Goal: Task Accomplishment & Management: Manage account settings

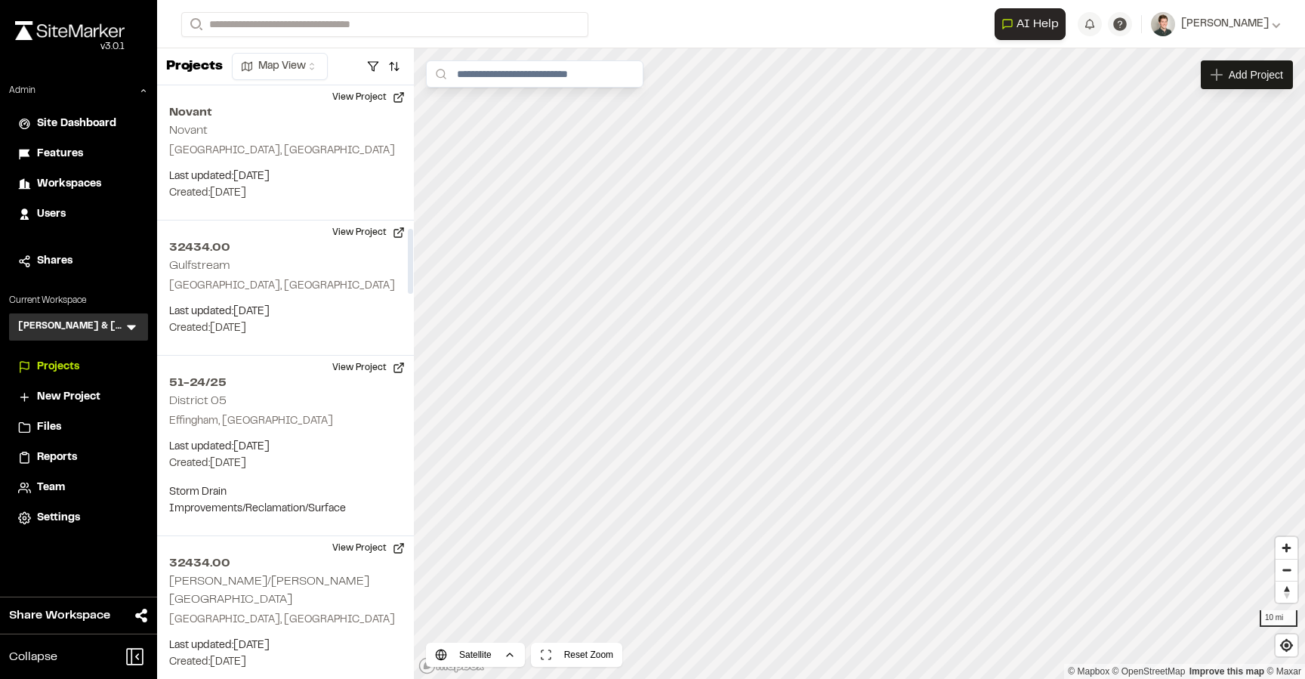
scroll to position [1308, 0]
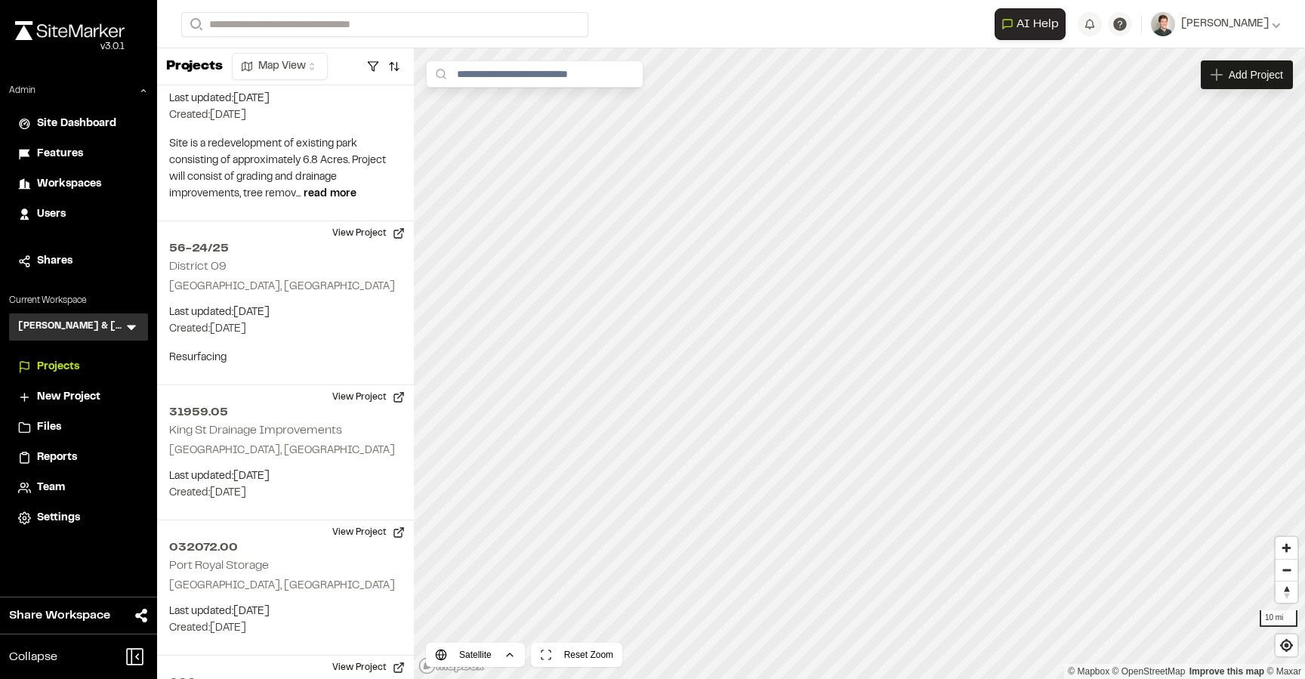
click at [128, 326] on icon at bounding box center [131, 327] width 9 height 5
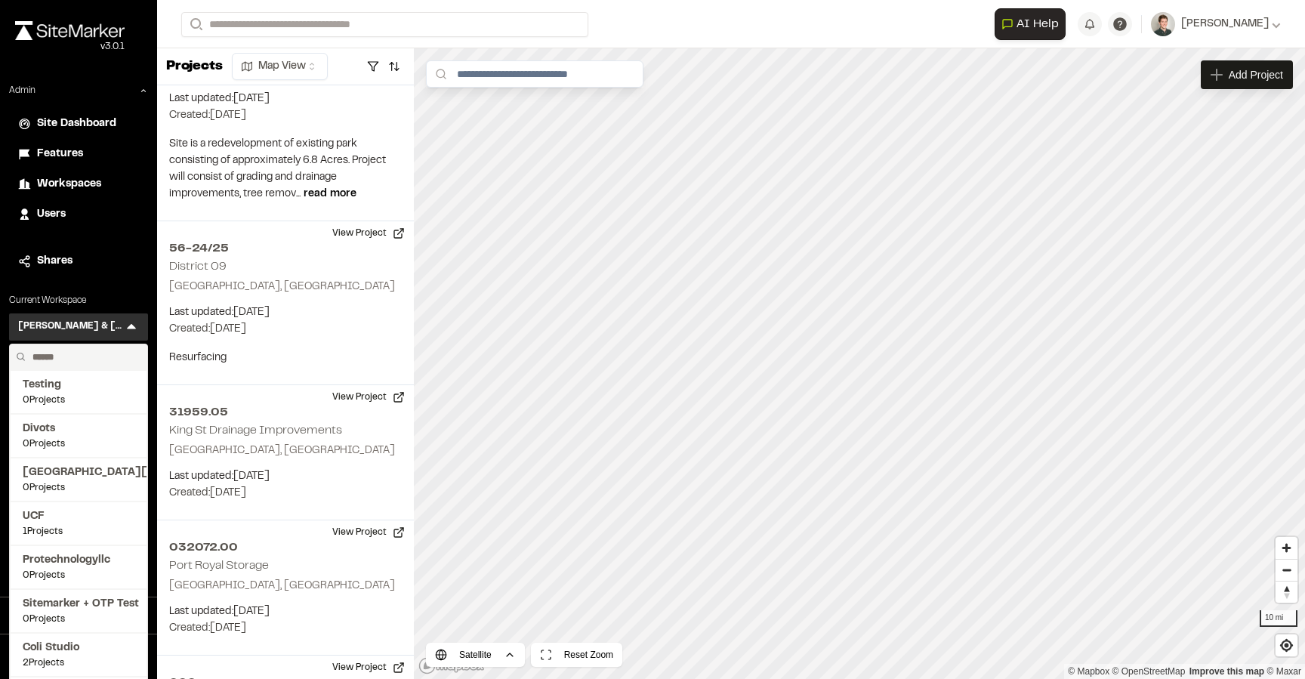
click at [79, 35] on img at bounding box center [69, 30] width 109 height 19
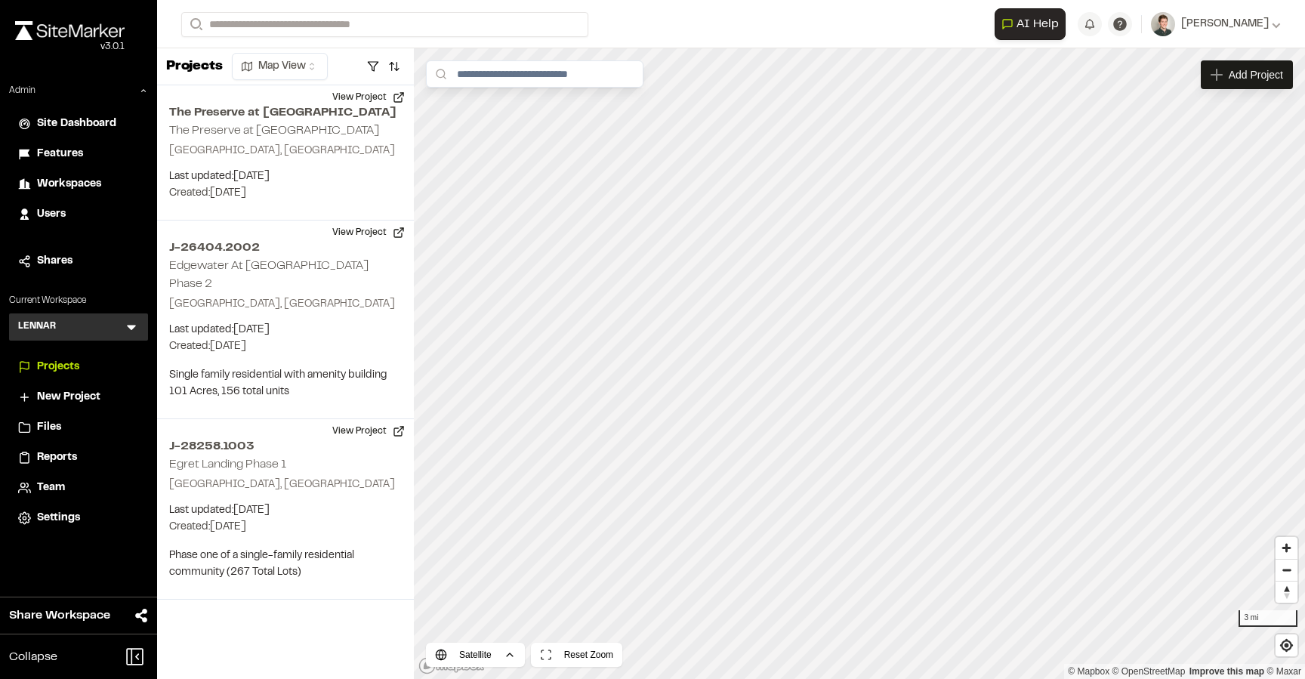
click at [131, 321] on icon at bounding box center [131, 326] width 15 height 15
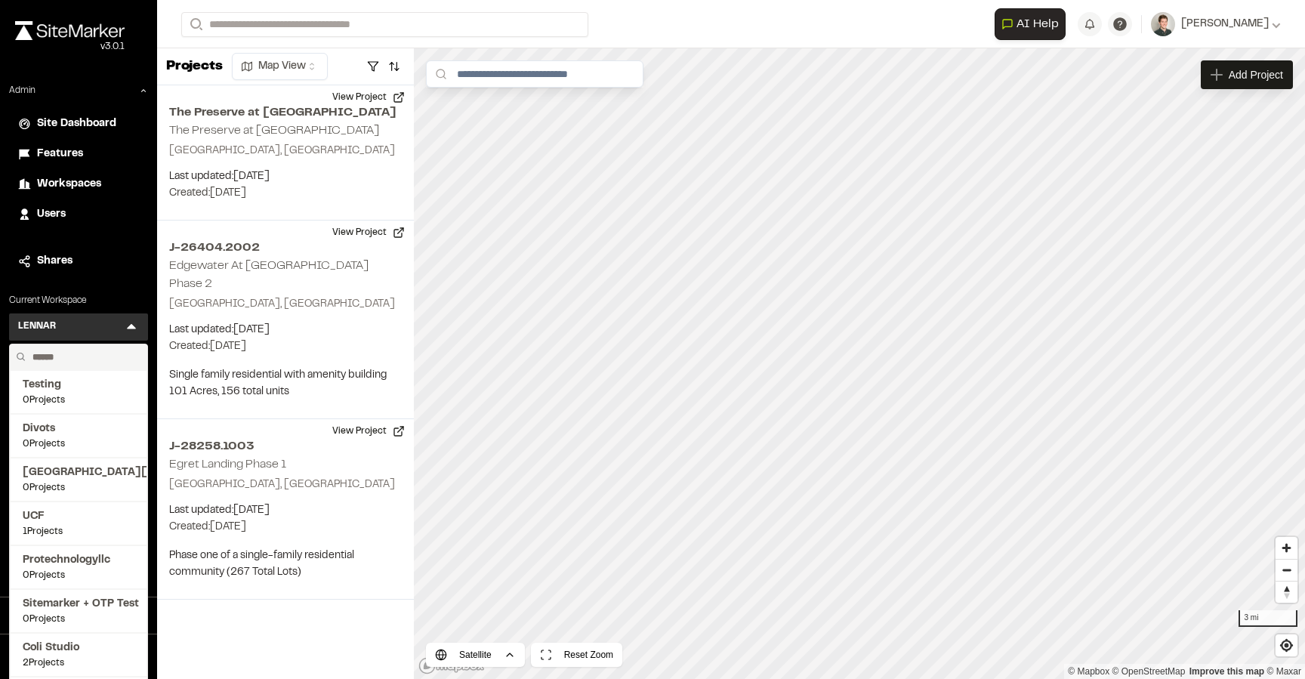
click at [70, 358] on input "text" at bounding box center [83, 357] width 115 height 26
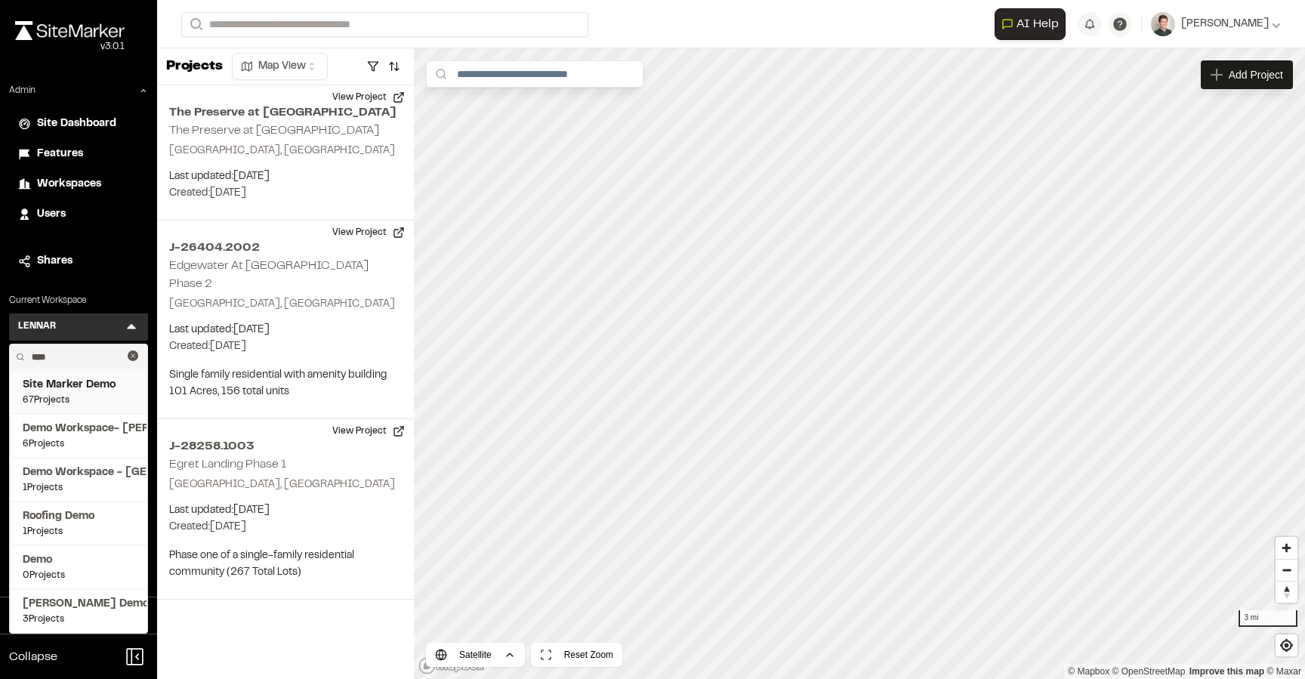
type input "****"
click at [81, 382] on span "Site Marker Demo" at bounding box center [79, 385] width 112 height 17
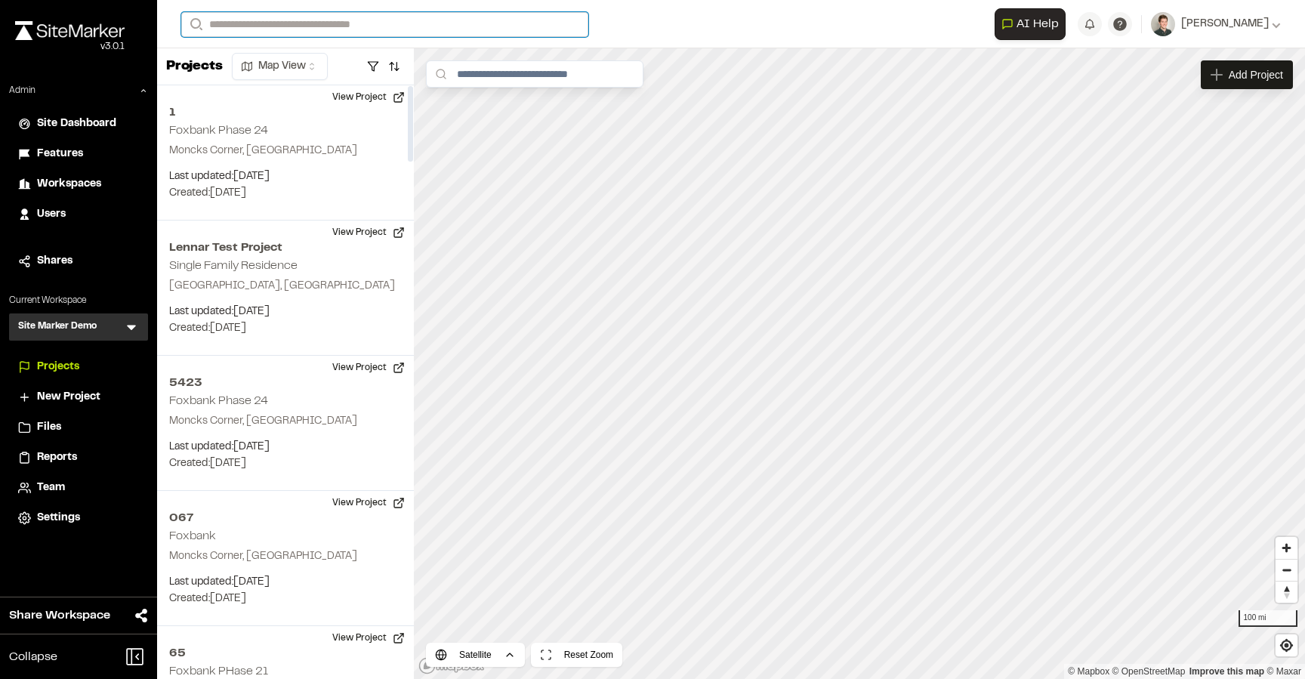
click at [278, 32] on input "Search" at bounding box center [384, 24] width 407 height 25
type input "**"
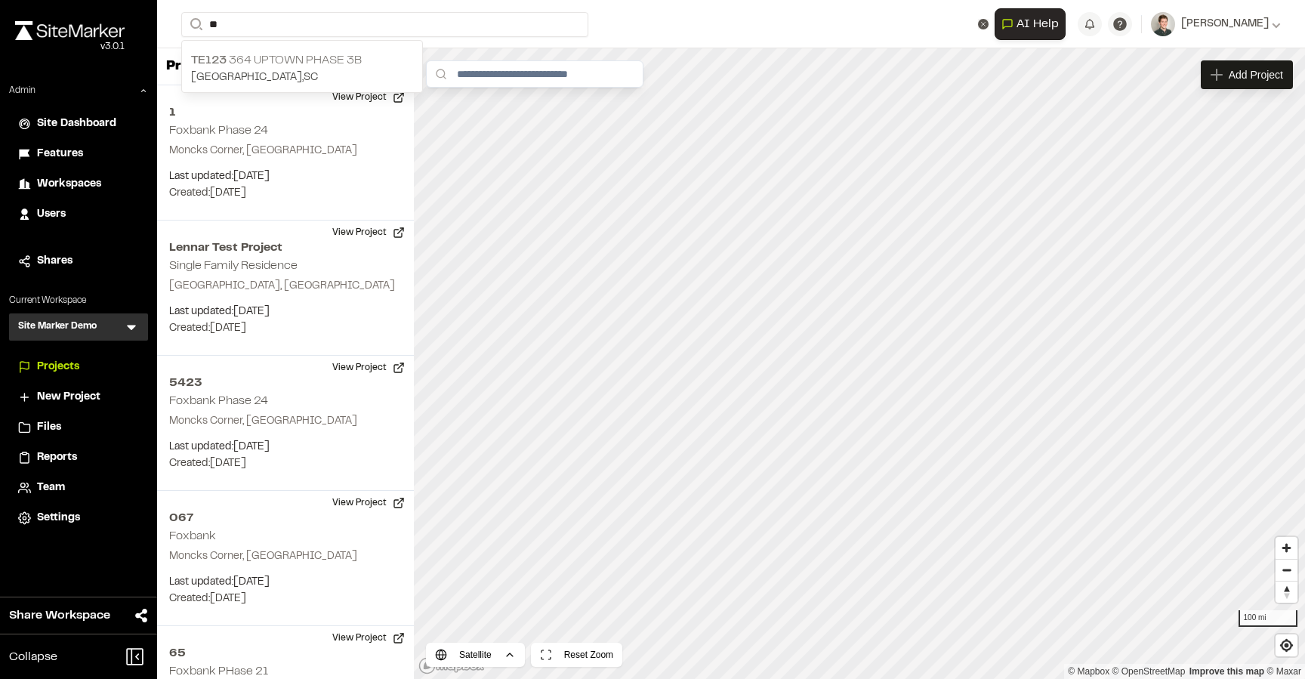
click at [316, 81] on p "[GEOGRAPHIC_DATA] , [GEOGRAPHIC_DATA]" at bounding box center [302, 77] width 222 height 17
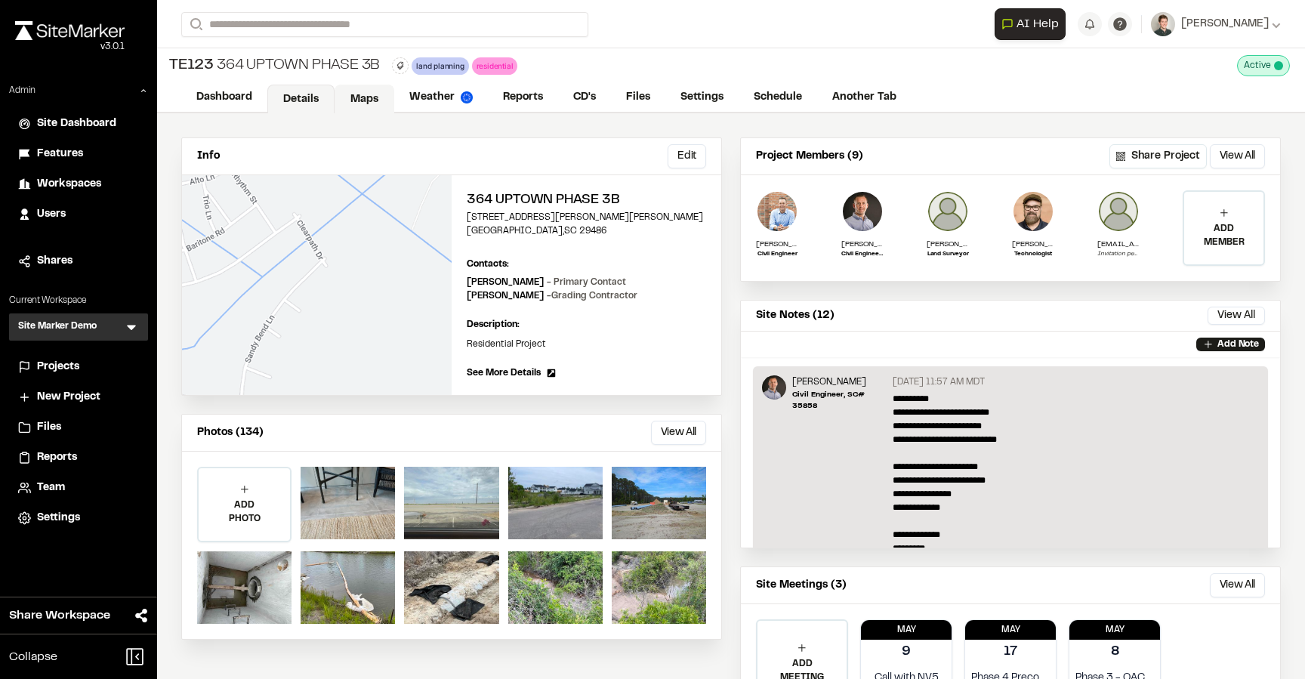
click at [351, 100] on link "Maps" at bounding box center [364, 99] width 60 height 29
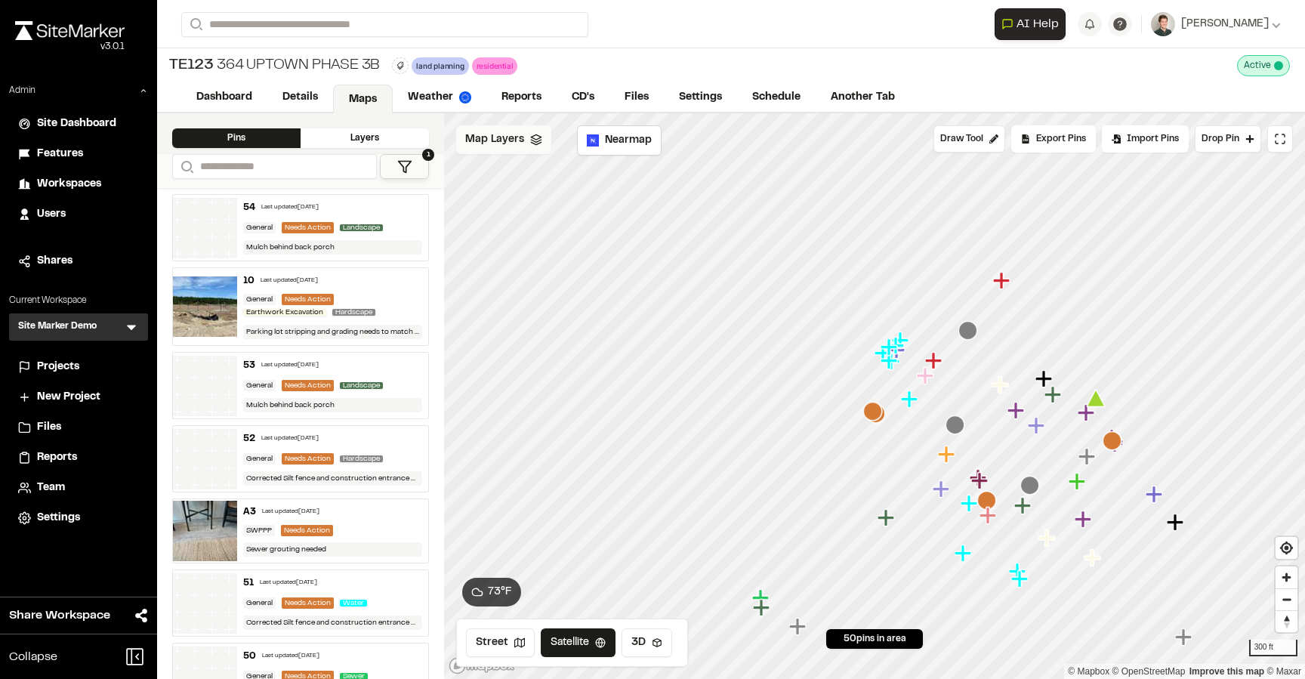
click at [523, 143] on div "Map Layers" at bounding box center [503, 139] width 95 height 29
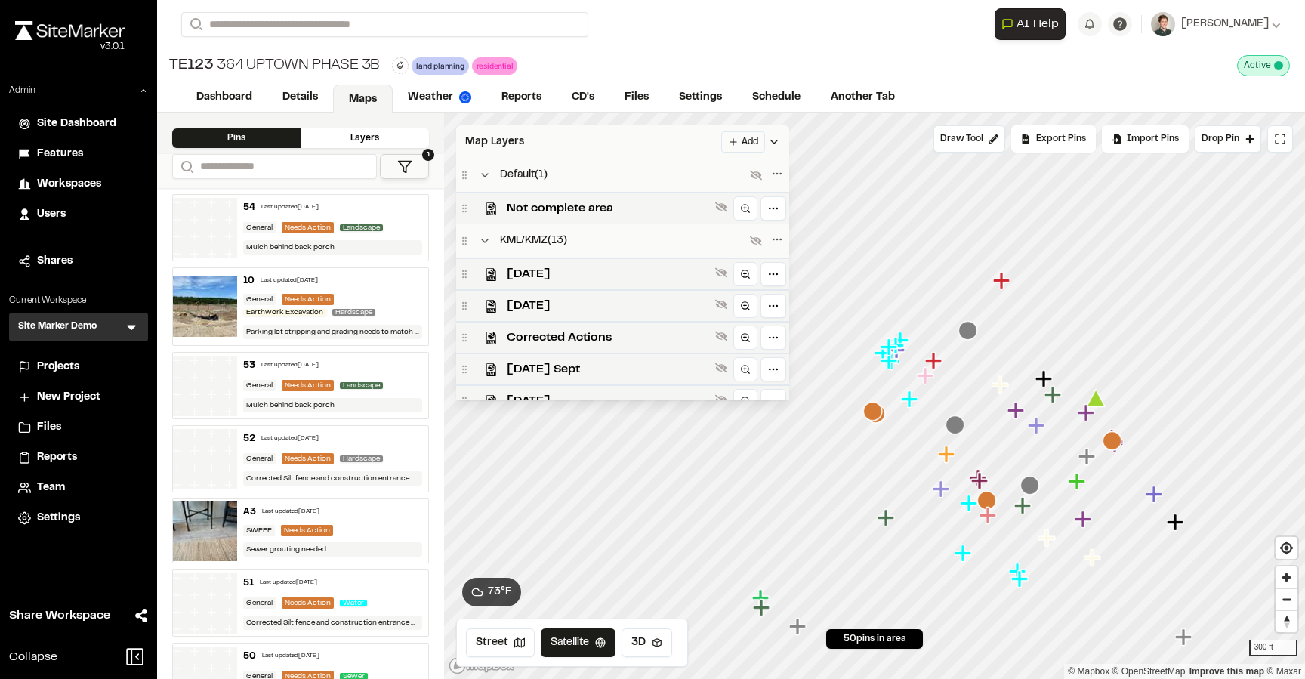
click at [739, 140] on html "Close sidebar v 3.0.1 Admin Site Dashboard Features Workspaces Users Shares Cur…" at bounding box center [652, 339] width 1305 height 679
click at [695, 225] on div "Import Layer" at bounding box center [703, 224] width 113 height 26
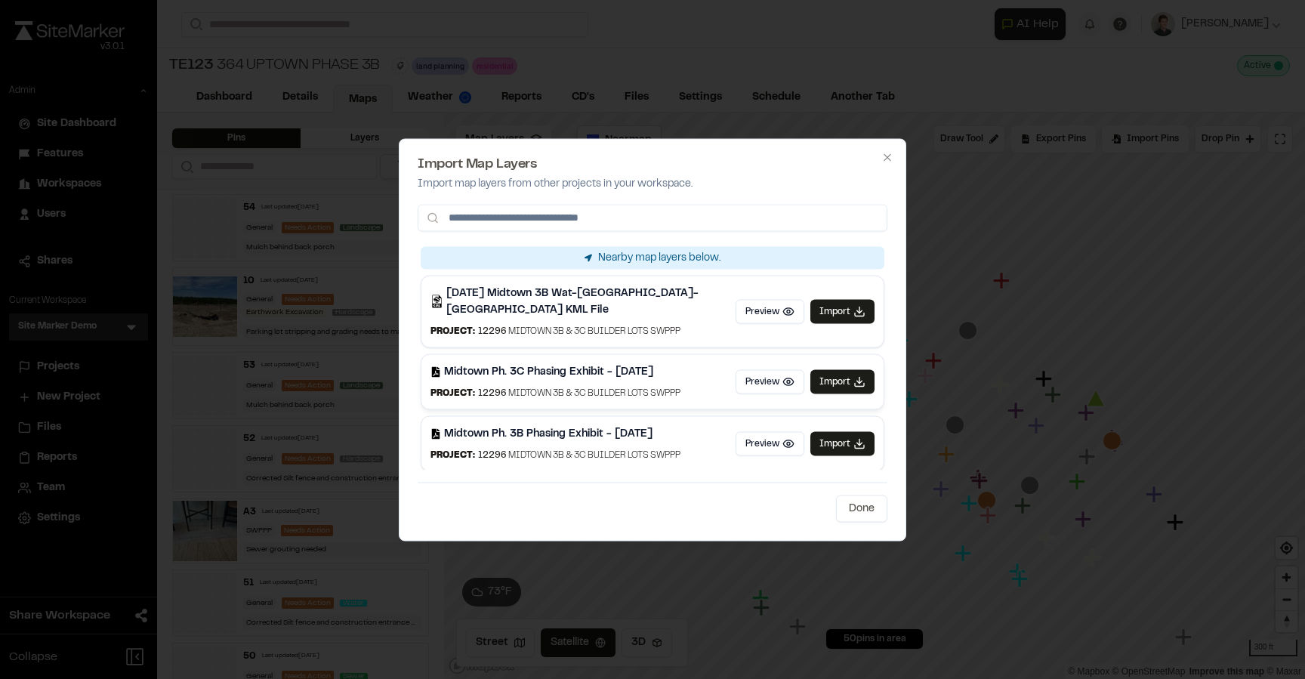
scroll to position [31, 0]
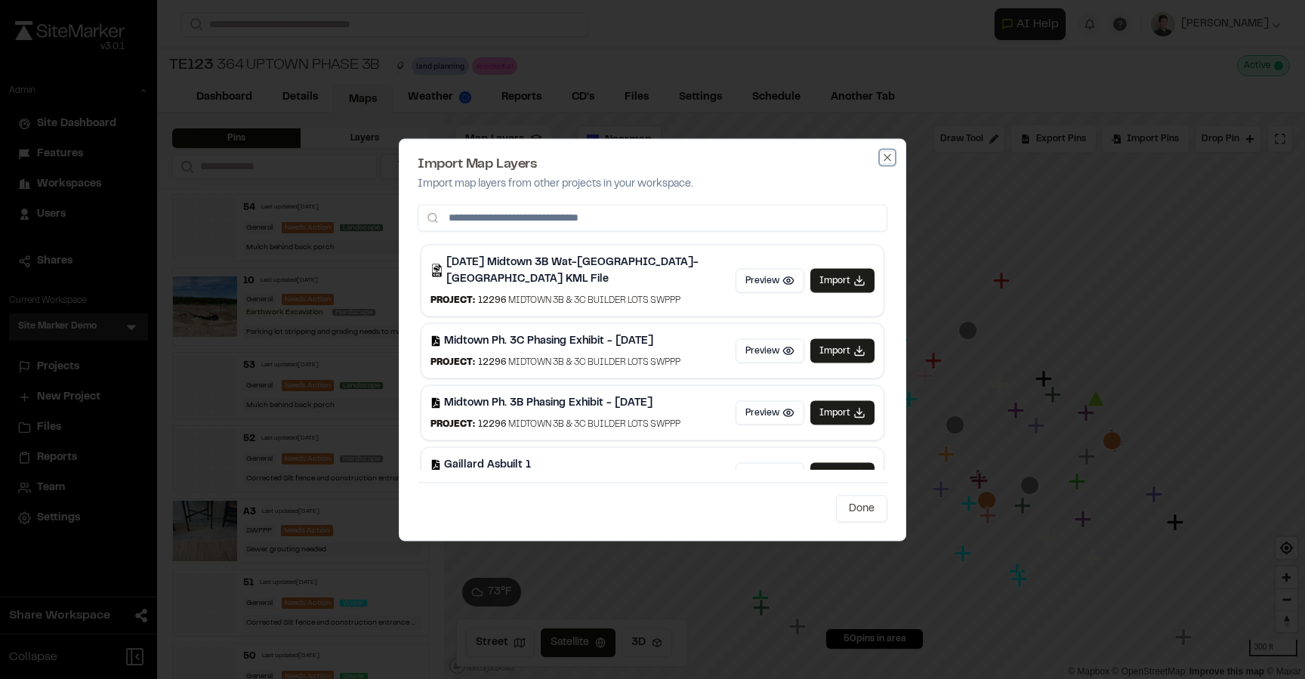
click at [889, 159] on icon "button" at bounding box center [886, 156] width 7 height 7
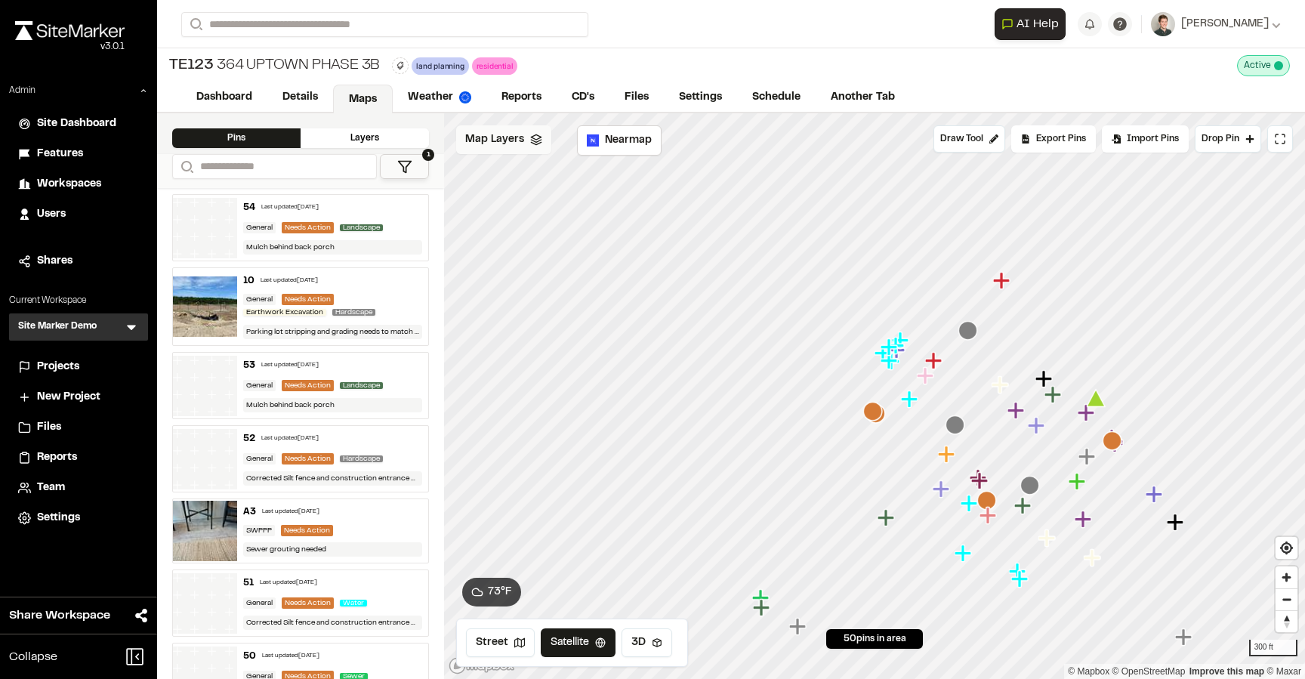
click at [535, 148] on div "Map Layers" at bounding box center [503, 139] width 95 height 29
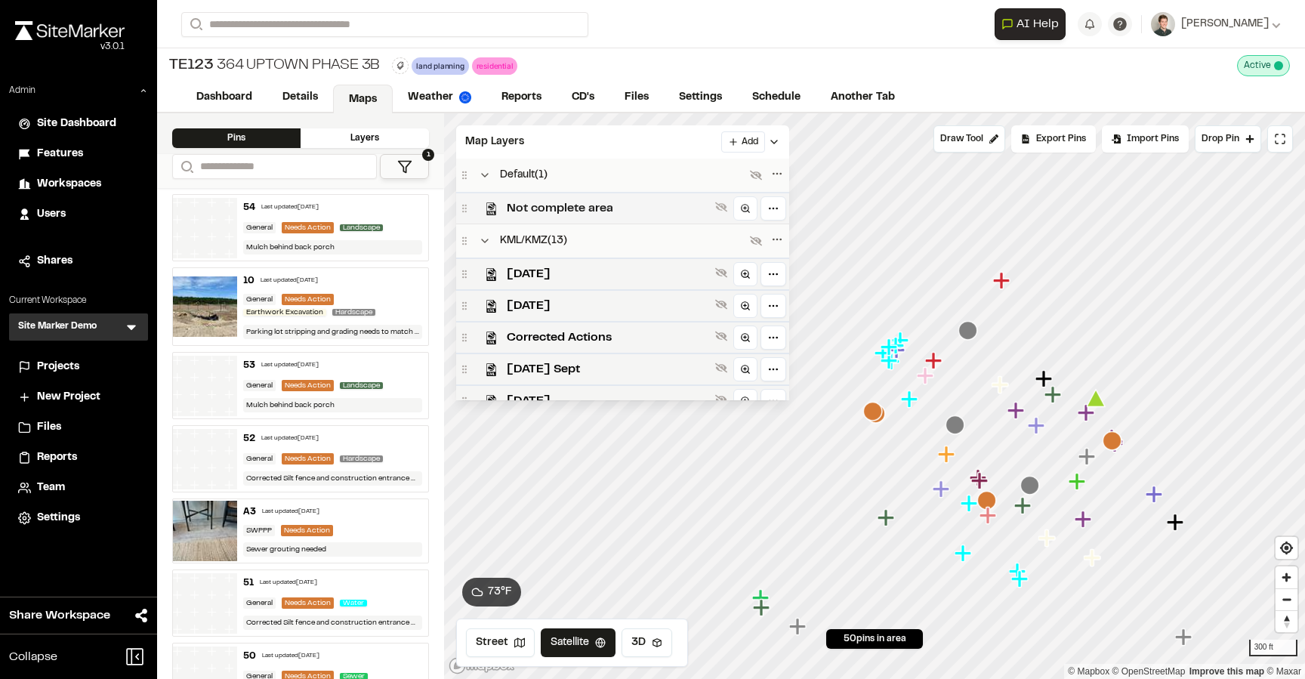
click at [528, 206] on span "Not complete area" at bounding box center [608, 208] width 202 height 18
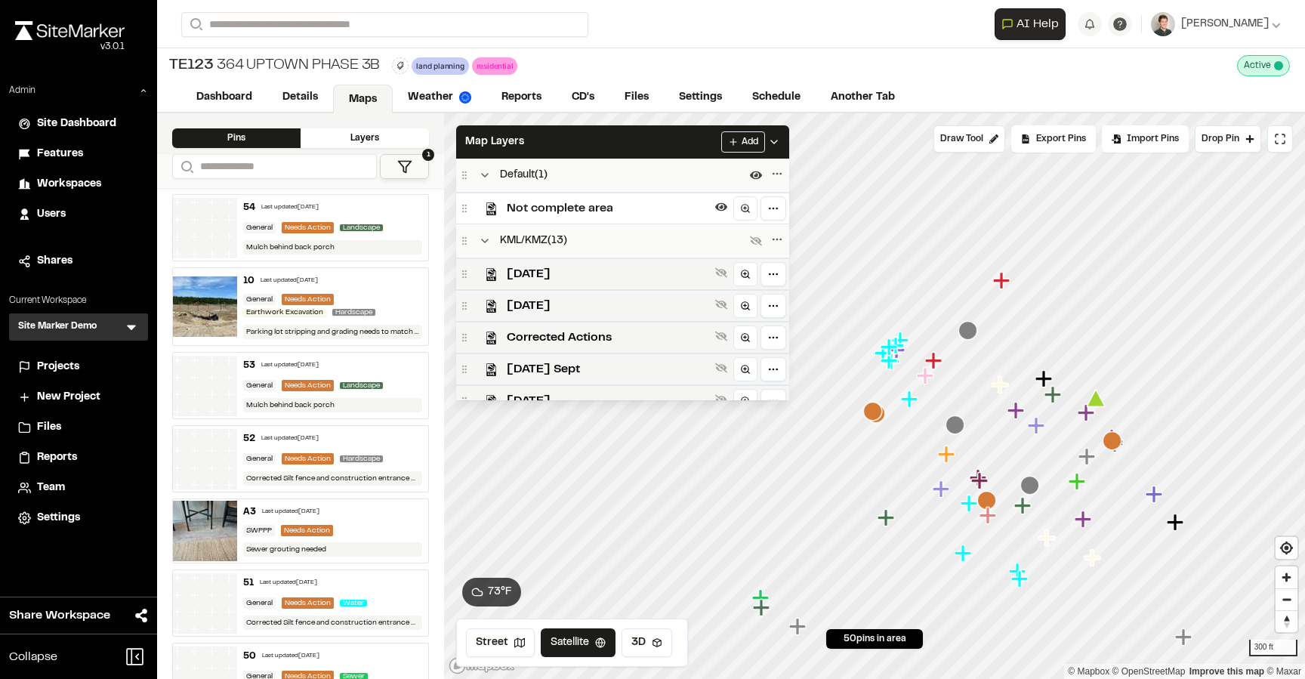
click at [528, 206] on span "Not complete area" at bounding box center [608, 208] width 202 height 18
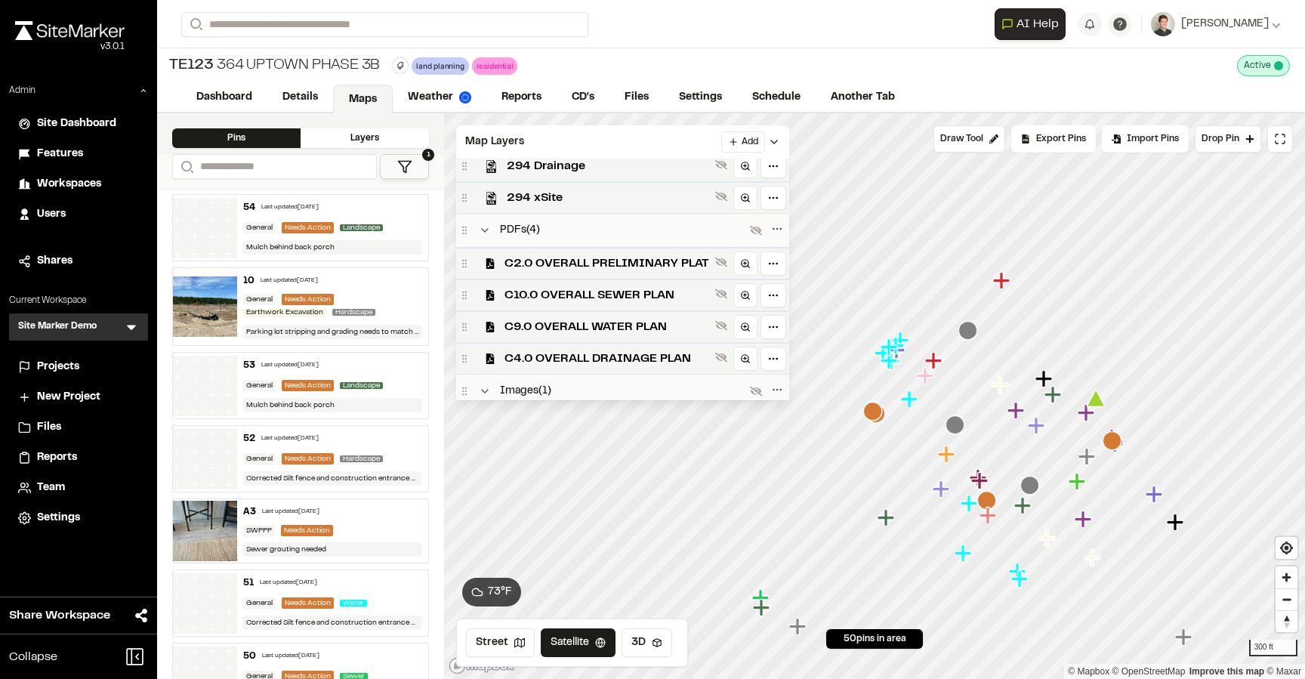
scroll to position [494, 0]
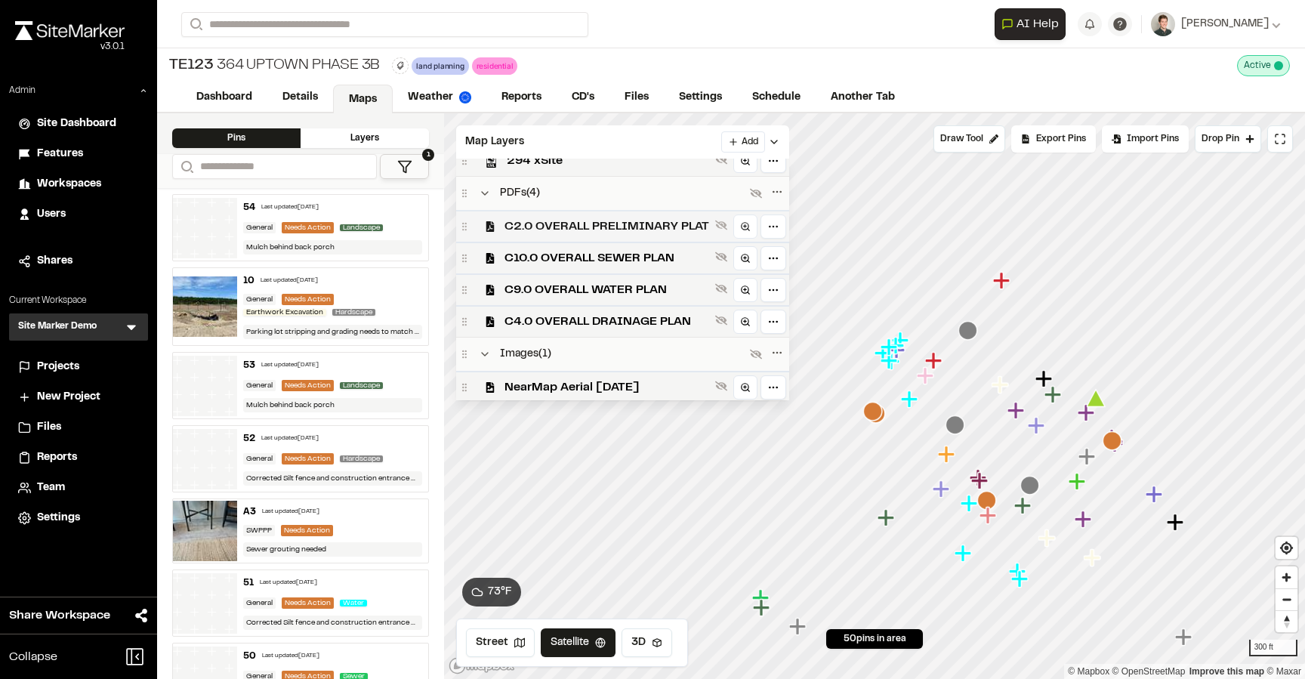
click at [561, 233] on span "C2.0 OVERALL PRELIMINARY PLAT" at bounding box center [606, 226] width 205 height 18
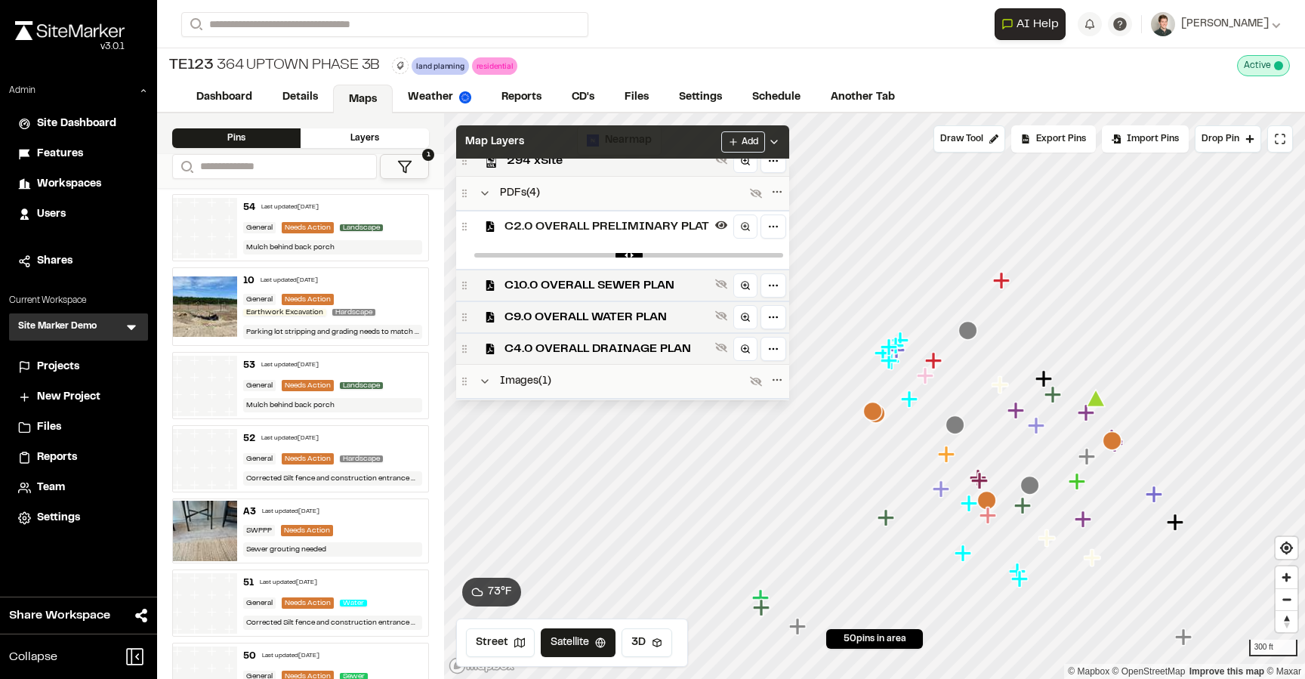
click at [595, 147] on div "Map Layers Add" at bounding box center [622, 141] width 333 height 33
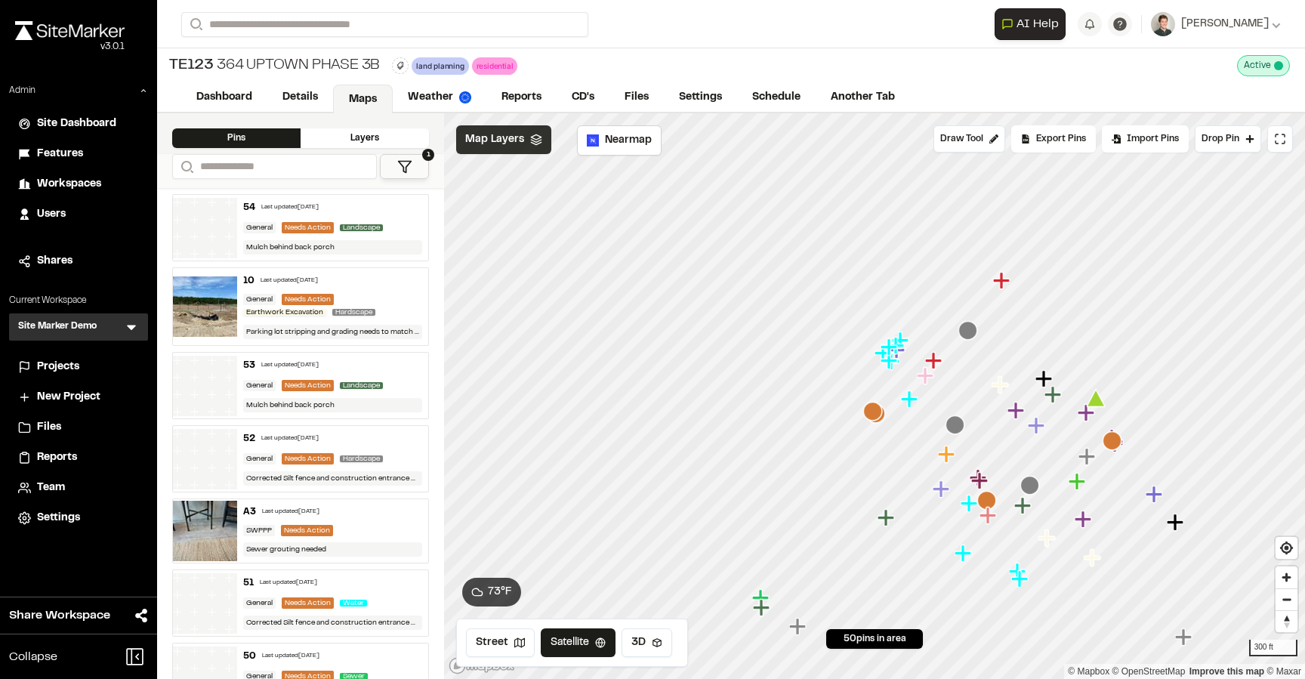
click at [520, 145] on span "Map Layers" at bounding box center [494, 139] width 59 height 17
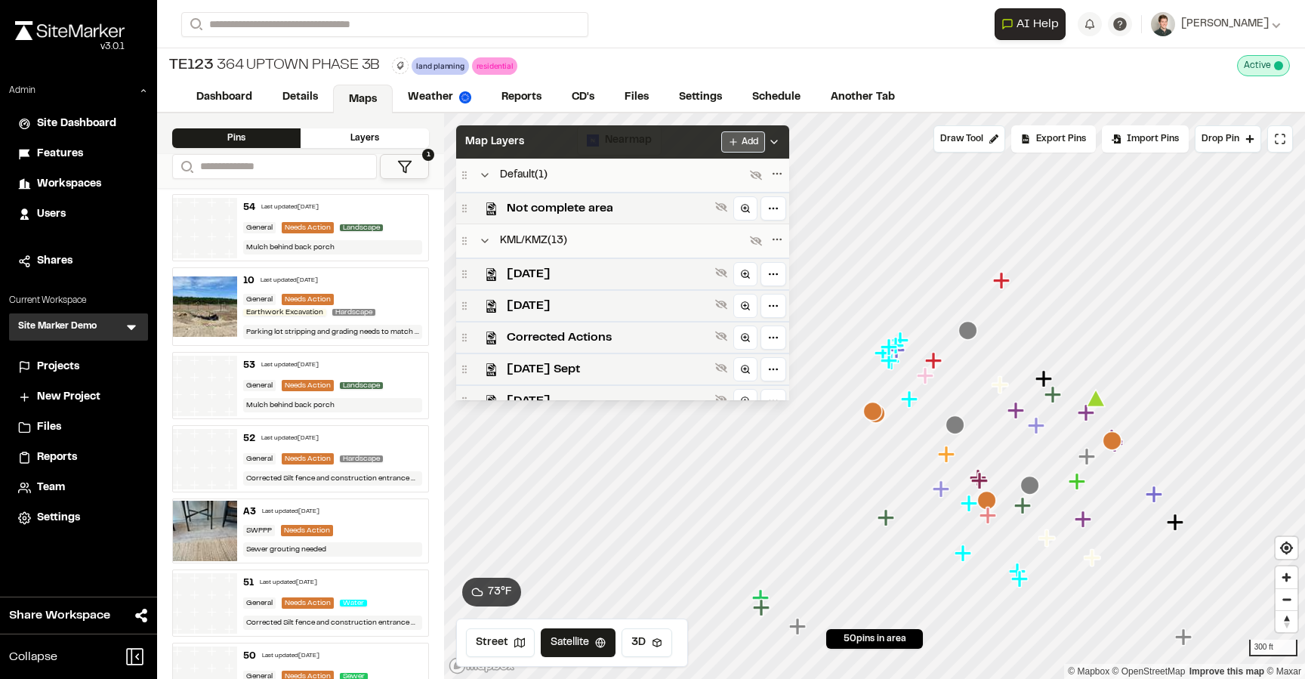
click at [739, 146] on html "Close sidebar v 3.0.1 Admin Site Dashboard Features Workspaces Users Shares Cur…" at bounding box center [652, 339] width 1305 height 679
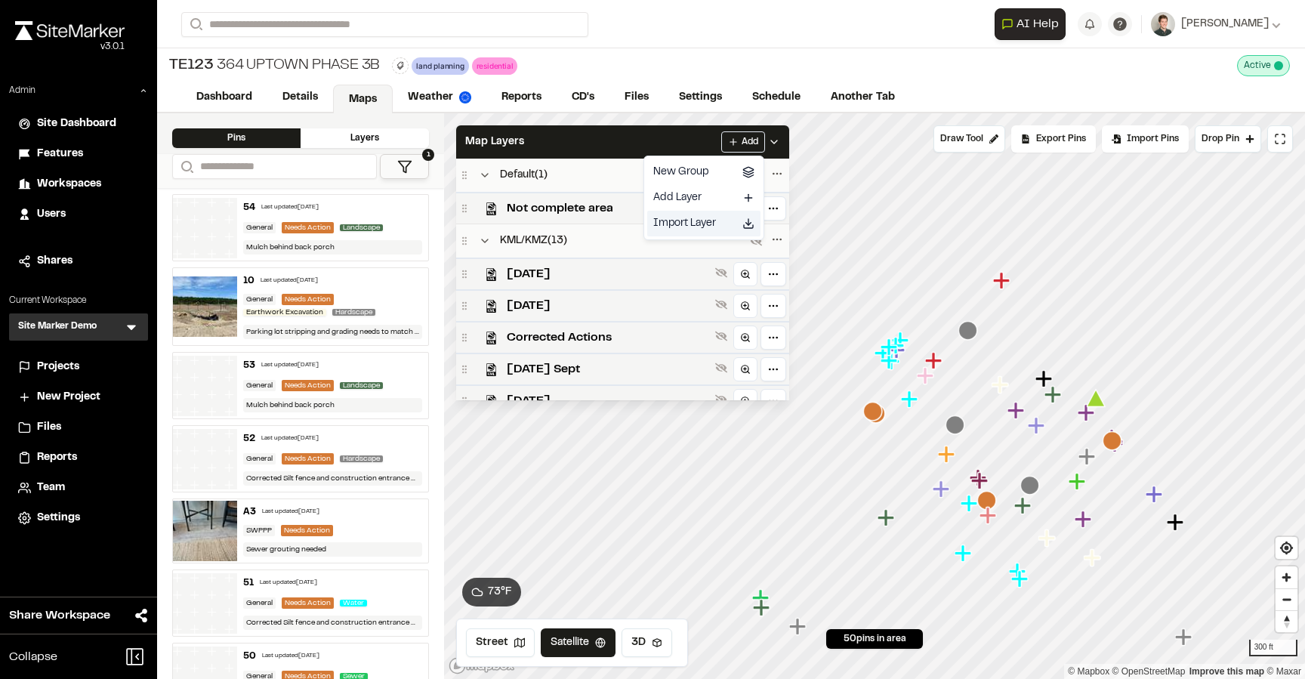
click at [702, 223] on div "Import Layer" at bounding box center [703, 224] width 113 height 26
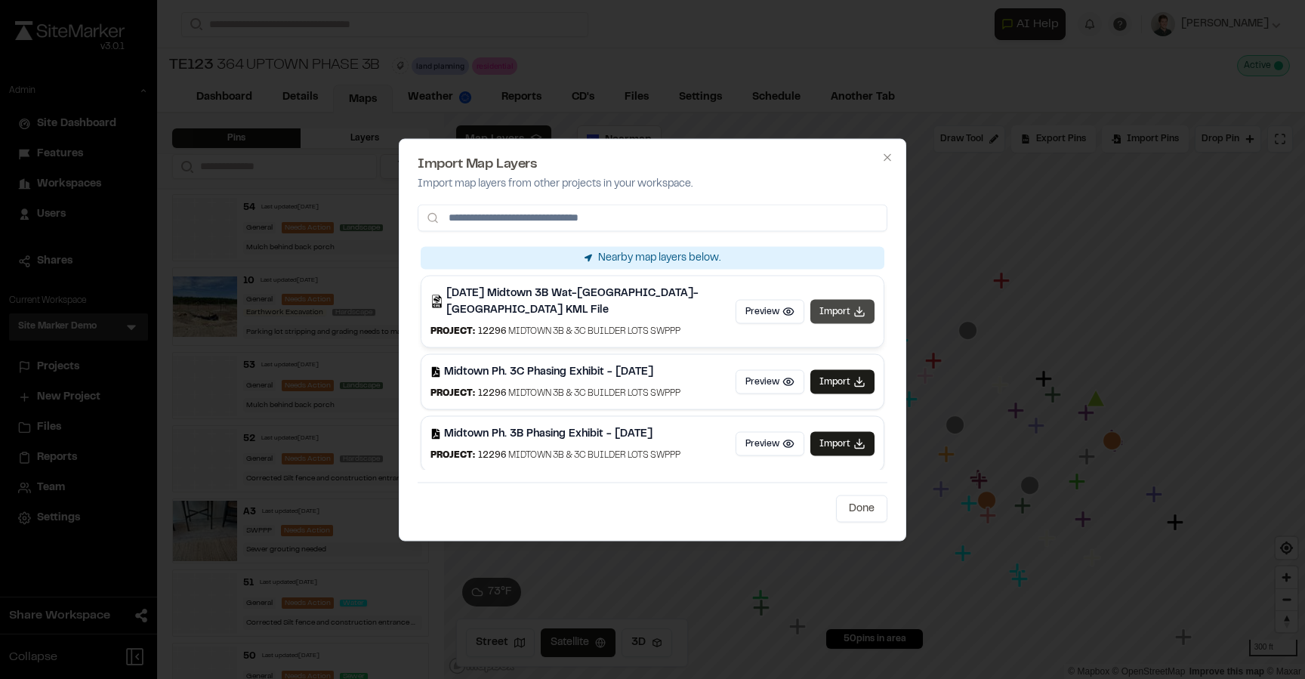
click at [823, 299] on button "Import" at bounding box center [842, 311] width 64 height 24
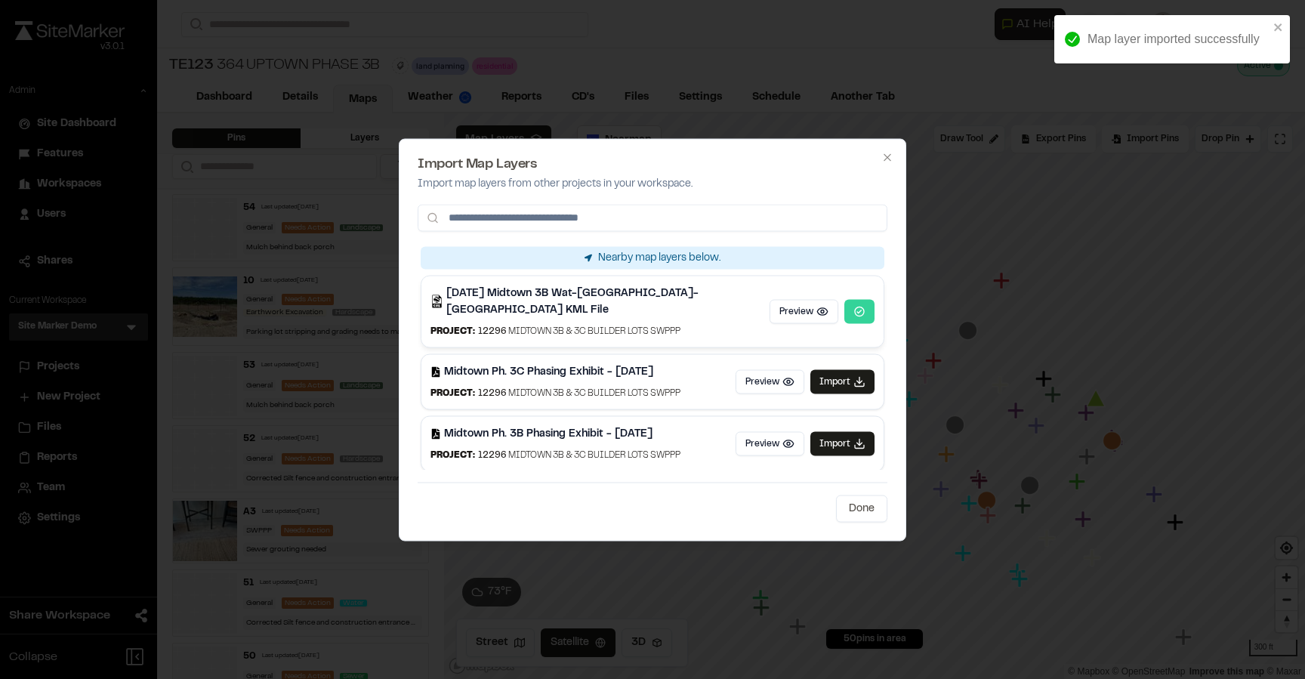
click at [861, 299] on button at bounding box center [859, 311] width 30 height 24
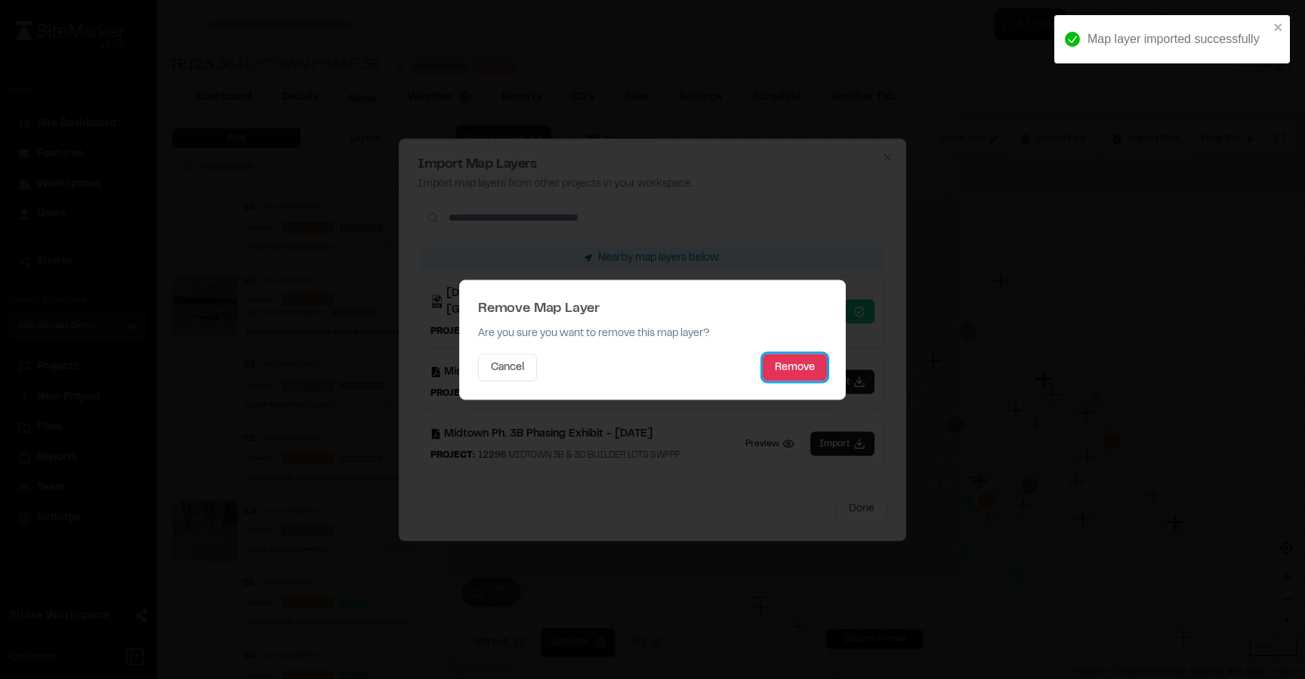
click at [801, 362] on button "Remove" at bounding box center [795, 366] width 64 height 27
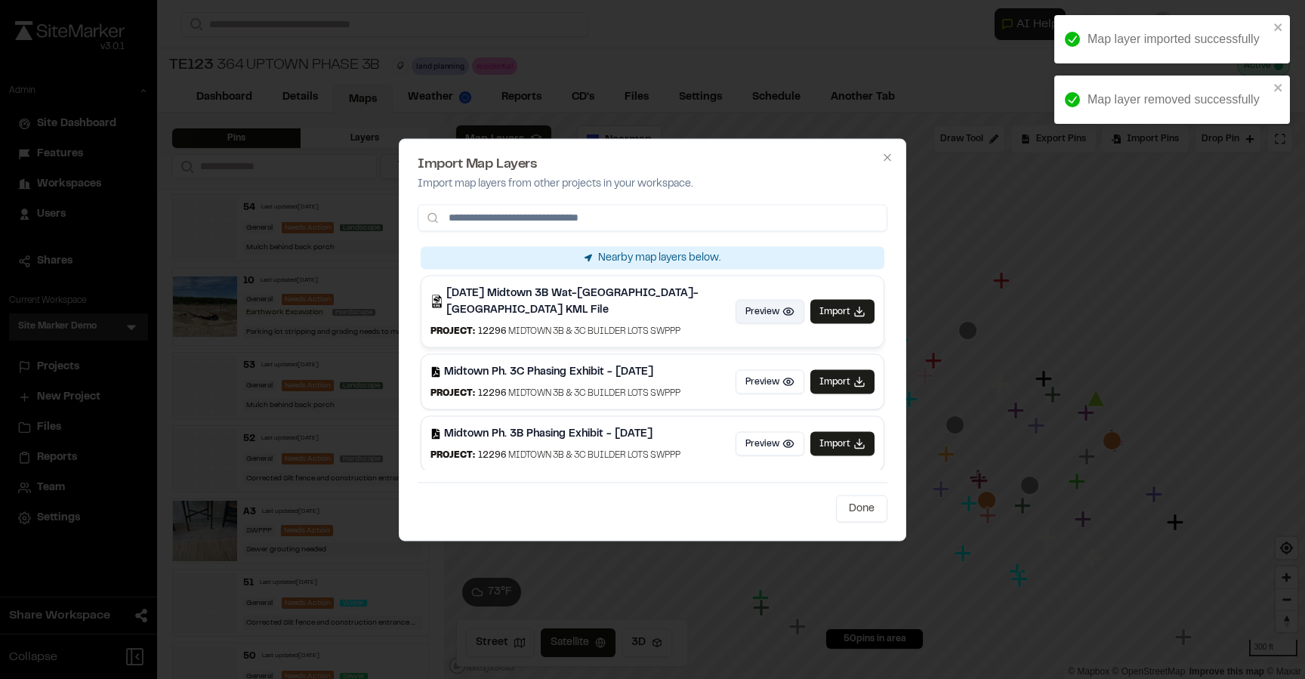
click at [772, 301] on button "Preview" at bounding box center [769, 311] width 69 height 24
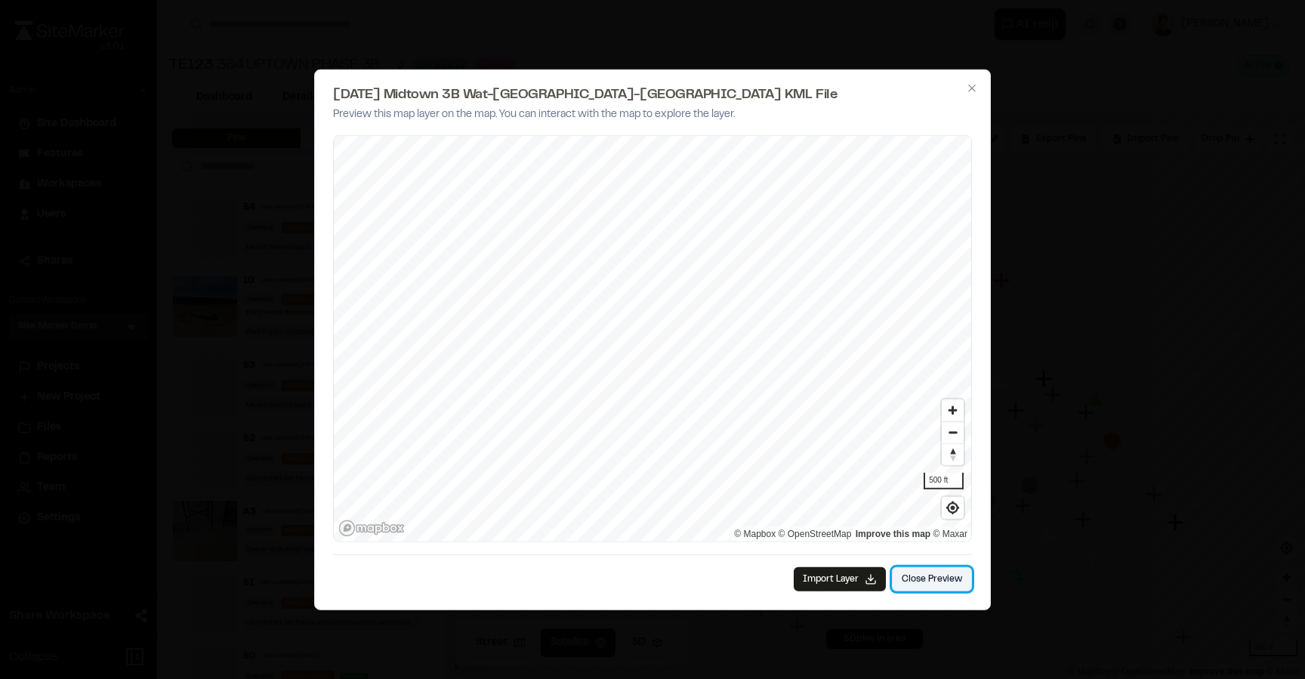
click at [932, 569] on button "Close Preview" at bounding box center [932, 579] width 80 height 24
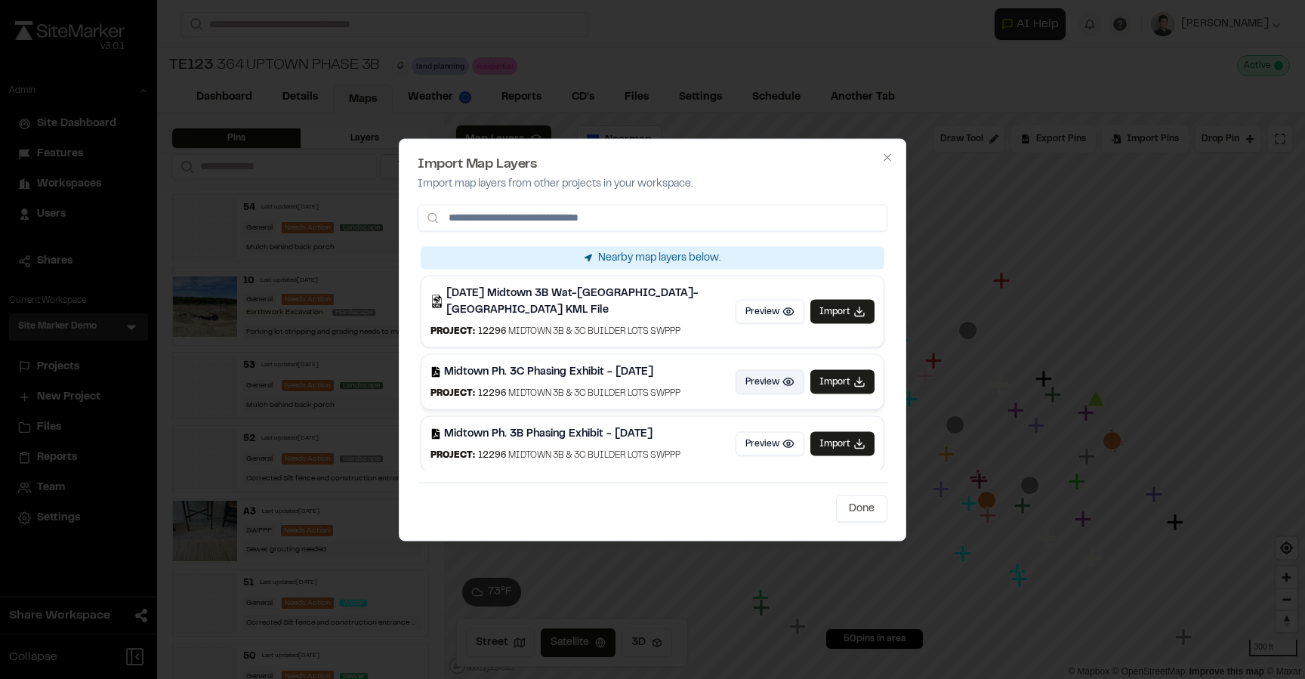
click at [760, 369] on button "Preview" at bounding box center [769, 381] width 69 height 24
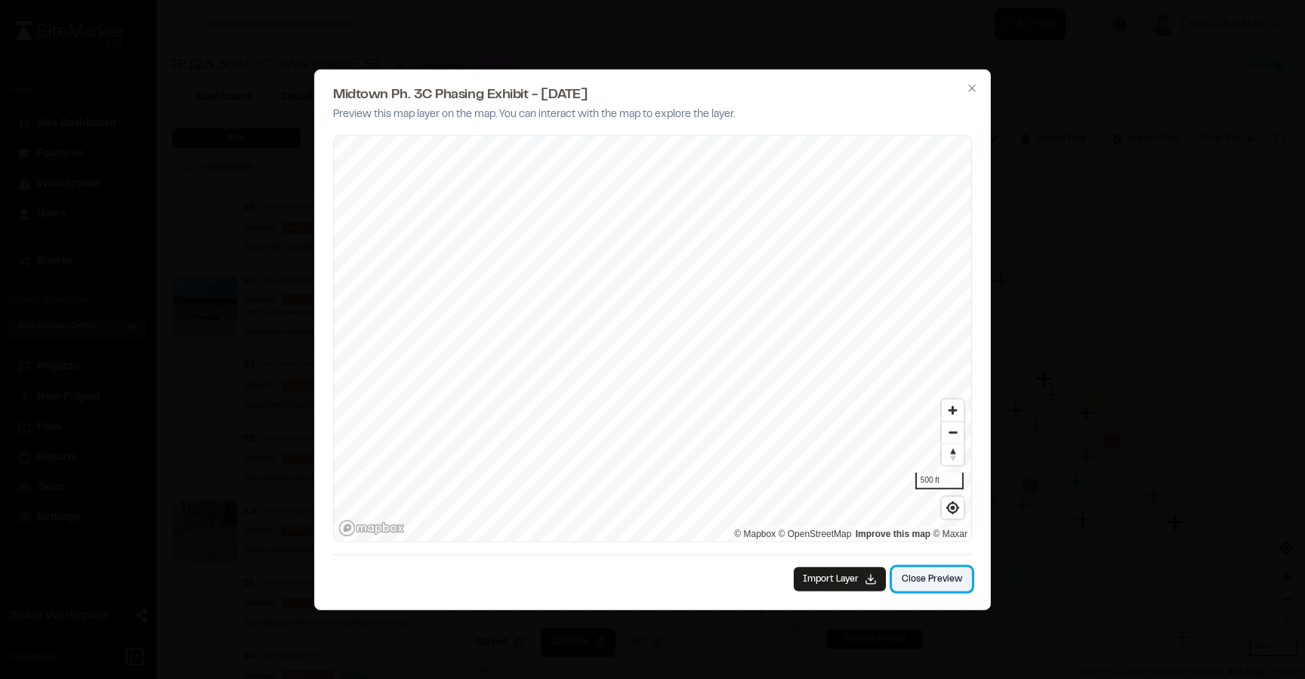
click at [954, 584] on button "Close Preview" at bounding box center [932, 579] width 80 height 24
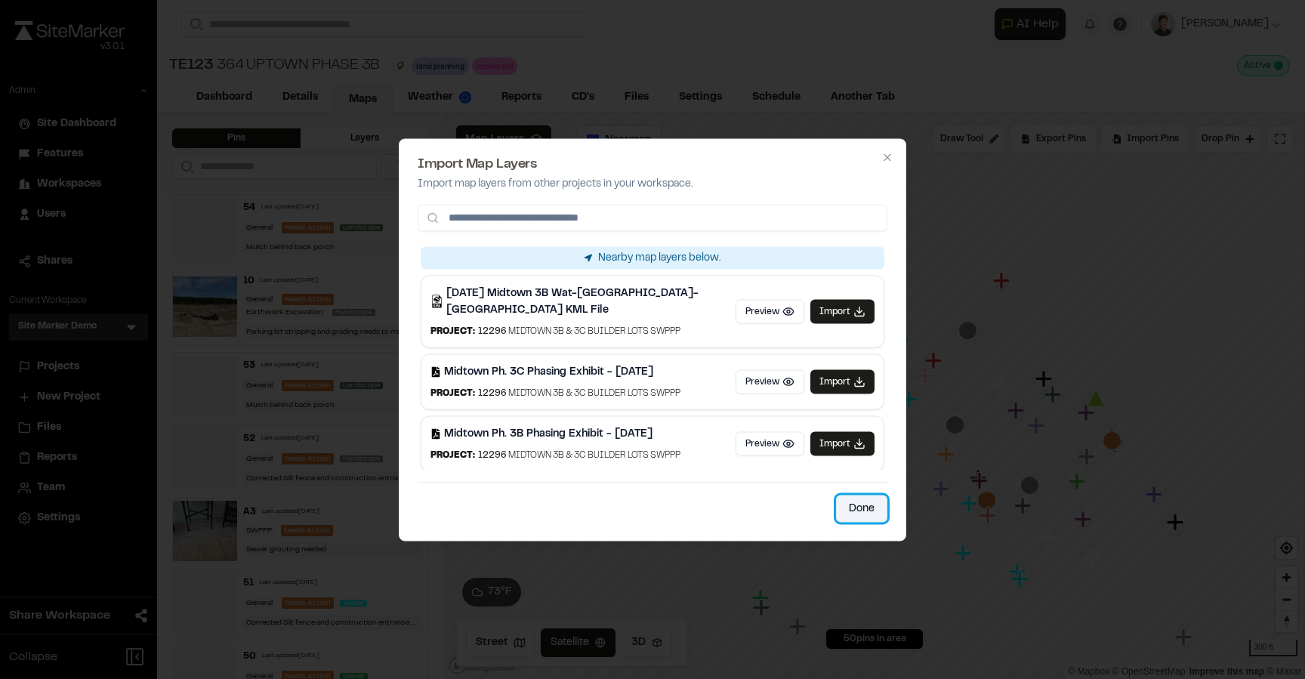
click at [870, 511] on button "Done" at bounding box center [861, 508] width 51 height 27
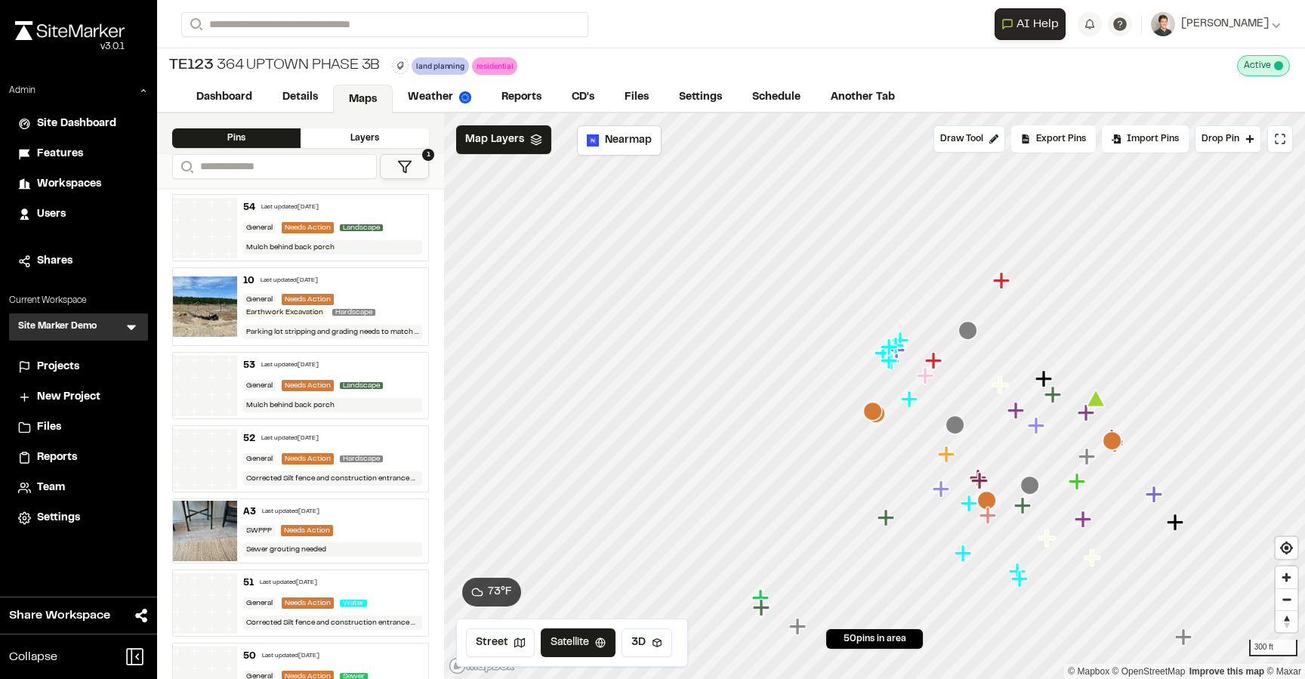
click at [133, 328] on icon at bounding box center [131, 326] width 15 height 15
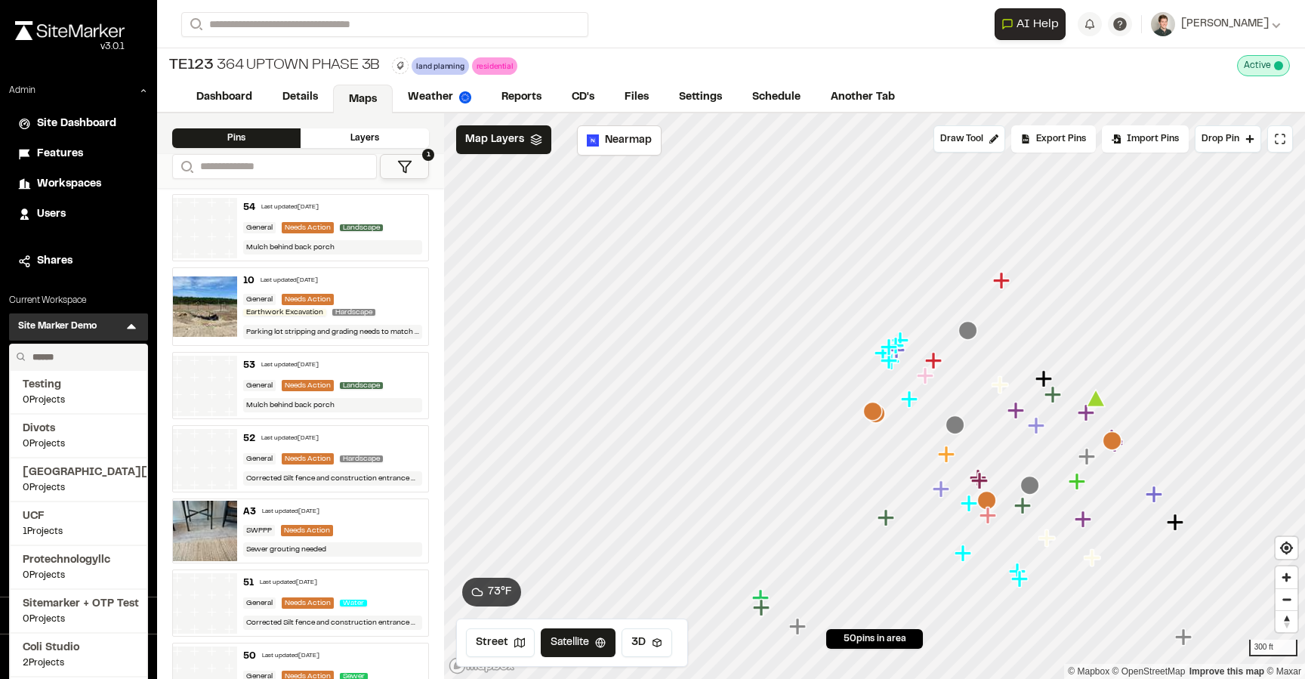
click at [628, 23] on form "Search" at bounding box center [587, 24] width 813 height 25
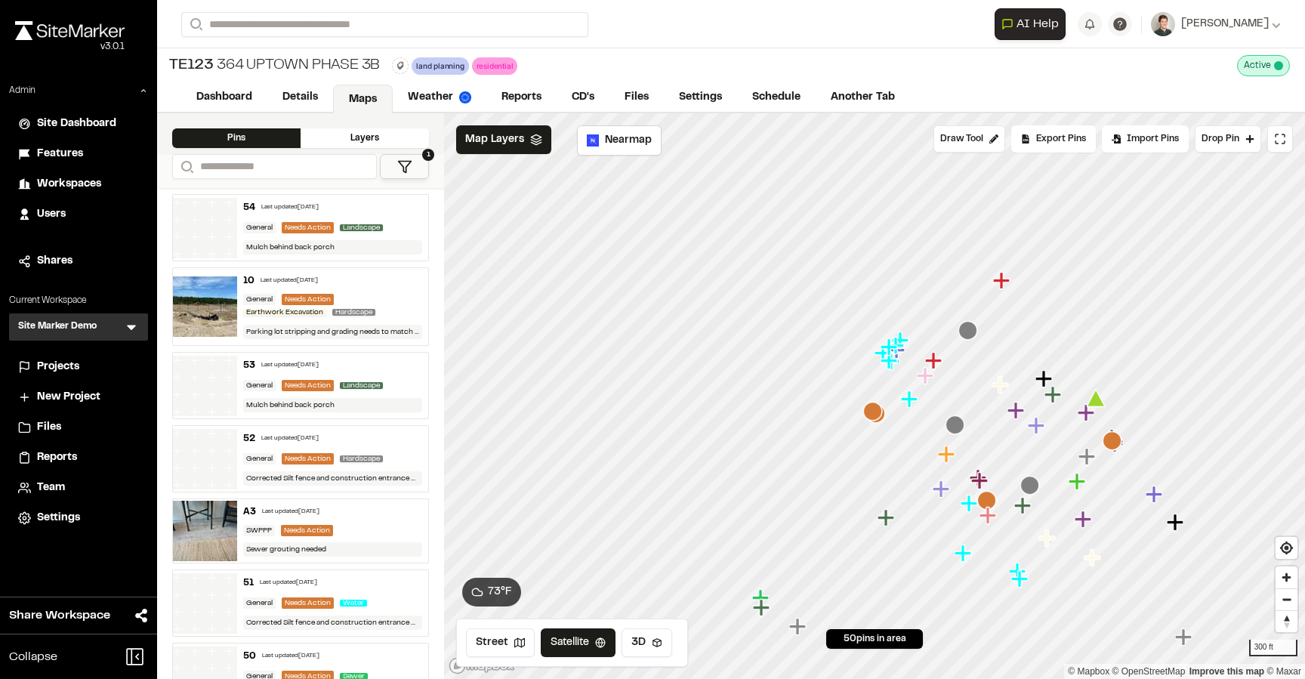
click at [57, 481] on span "Team" at bounding box center [51, 487] width 28 height 17
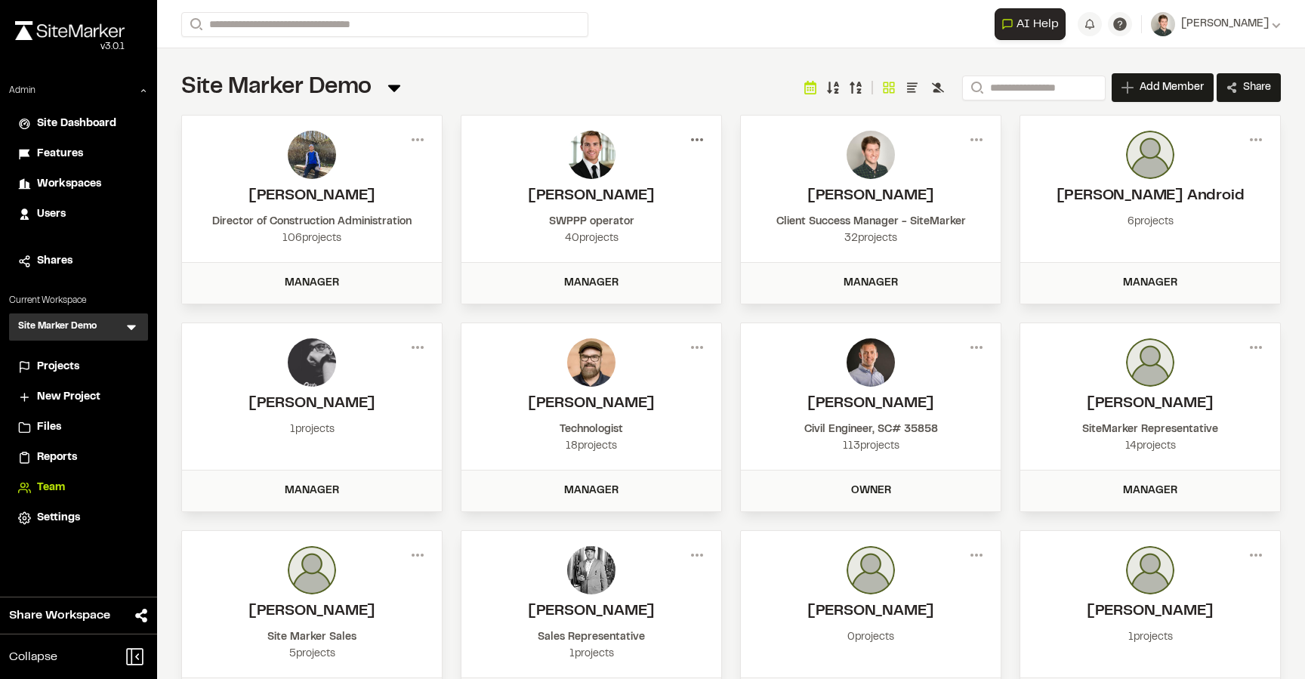
click at [697, 136] on icon at bounding box center [697, 140] width 24 height 24
click at [633, 214] on button "Deactivate" at bounding box center [642, 216] width 131 height 23
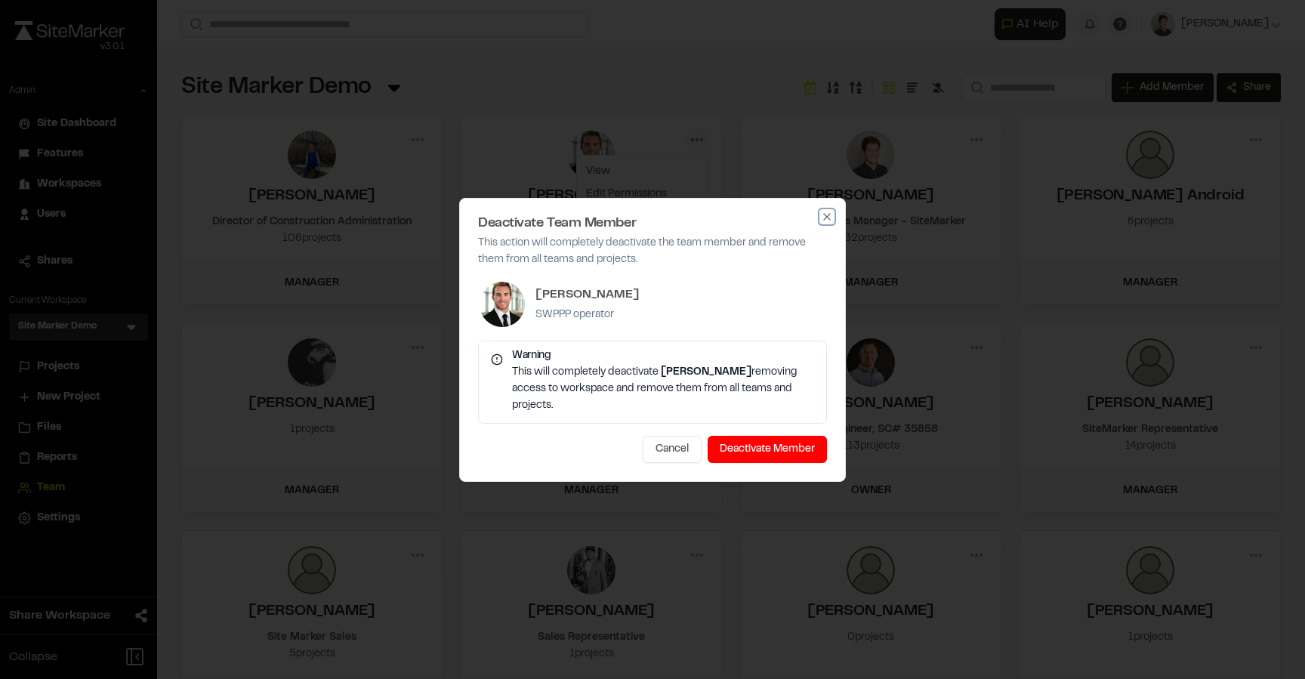
click at [827, 218] on icon "button" at bounding box center [827, 217] width 12 height 12
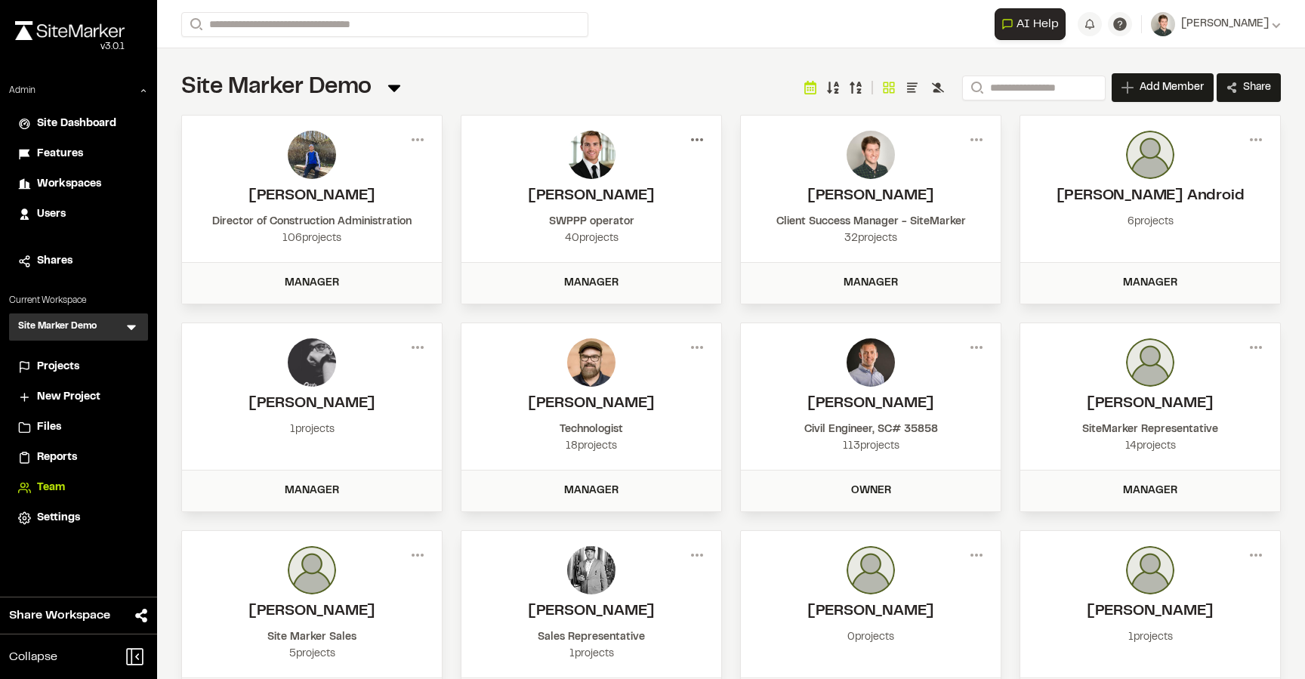
click at [696, 141] on icon at bounding box center [697, 140] width 24 height 24
click at [142, 88] on icon at bounding box center [143, 90] width 9 height 9
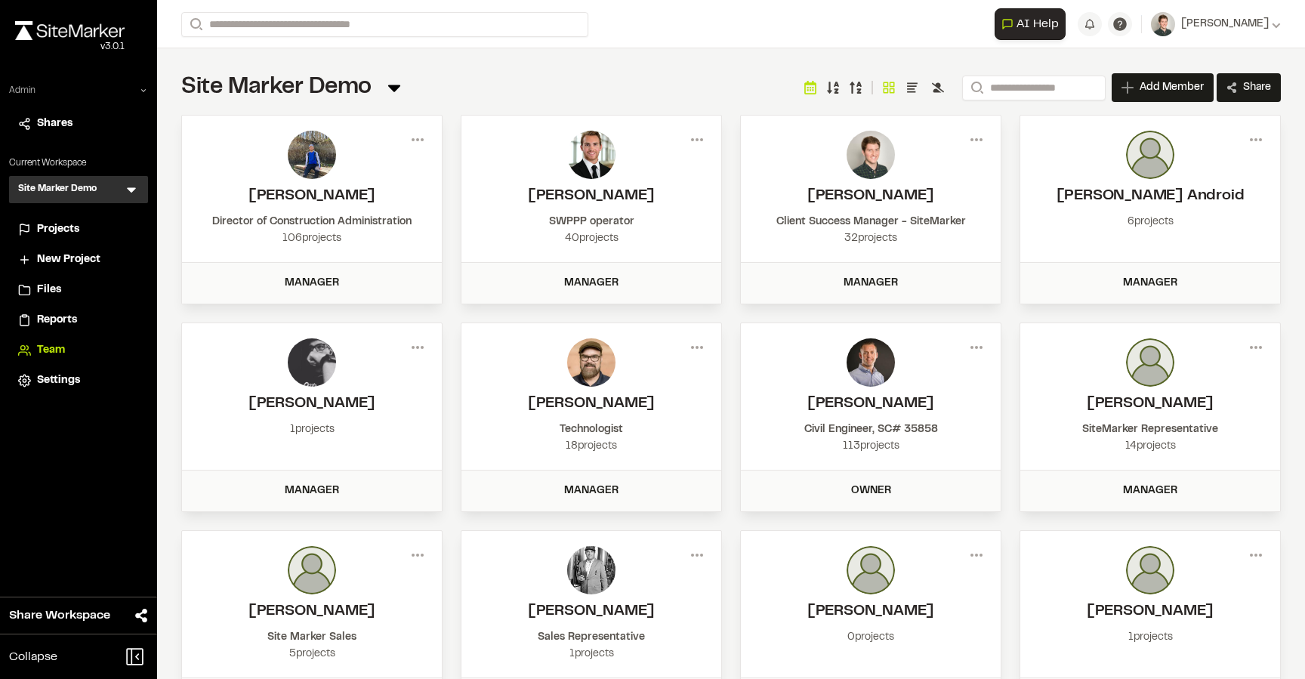
click at [693, 125] on div "Menu View Member Info [PERSON_NAME] [EMAIL_ADDRESS][DOMAIN_NAME] SWPPP operator…" at bounding box center [591, 189] width 260 height 146
click at [693, 133] on icon at bounding box center [697, 140] width 24 height 24
click at [627, 205] on button "Deactivate" at bounding box center [642, 216] width 131 height 23
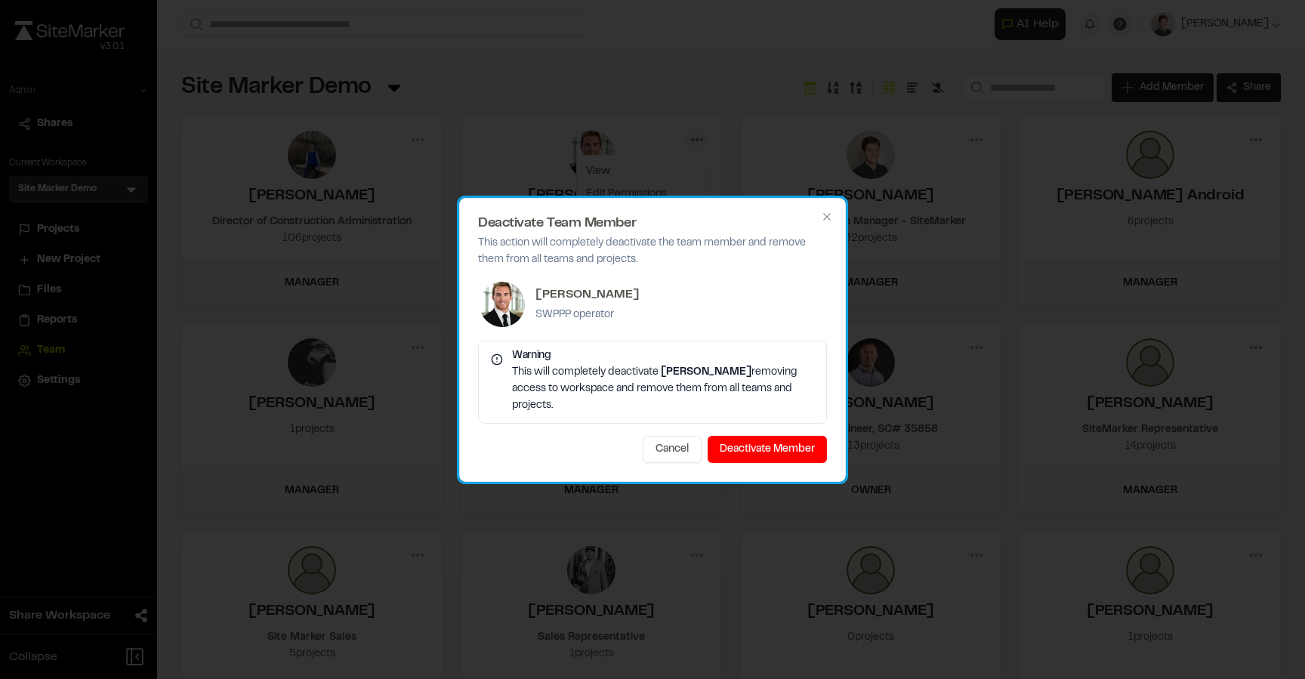
drag, startPoint x: 730, startPoint y: 380, endPoint x: 800, endPoint y: 393, distance: 71.5
click at [800, 393] on div "This will completely deactivate [PERSON_NAME] removing access to workspace and …" at bounding box center [652, 389] width 323 height 50
copy div "removing access to workspace and remove them from all teams and projects."
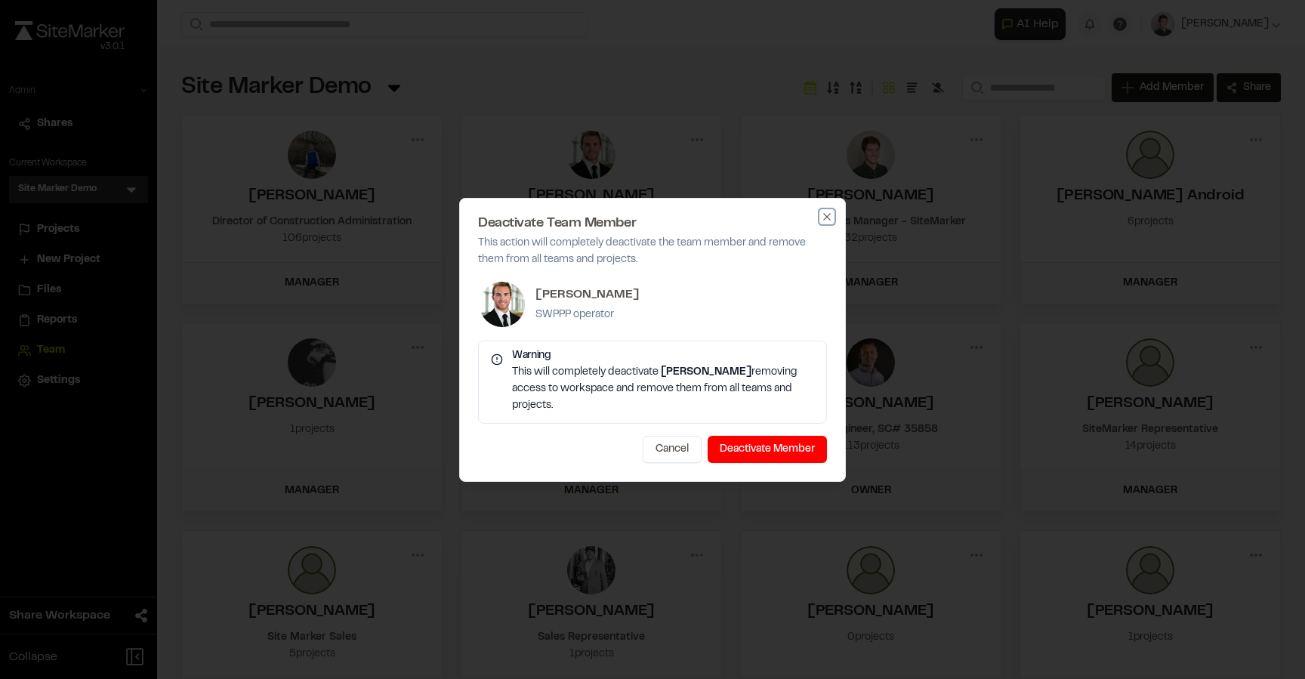
click at [824, 223] on icon "button" at bounding box center [827, 217] width 12 height 12
